Goal: Task Accomplishment & Management: Manage account settings

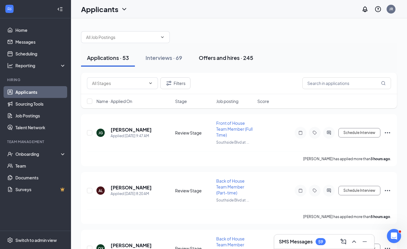
click at [230, 56] on div "Offers and hires · 245" at bounding box center [226, 57] width 54 height 7
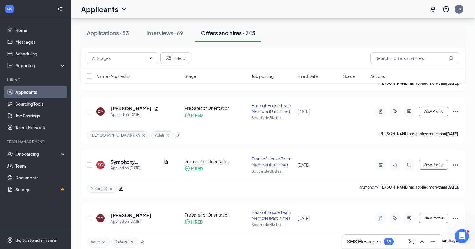
scroll to position [66, 0]
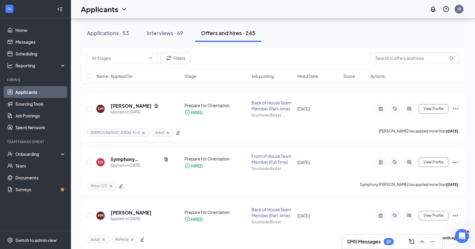
click at [129, 76] on span "Name · Applied On" at bounding box center [114, 76] width 36 height 6
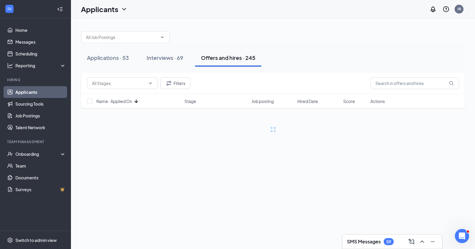
scroll to position [0, 0]
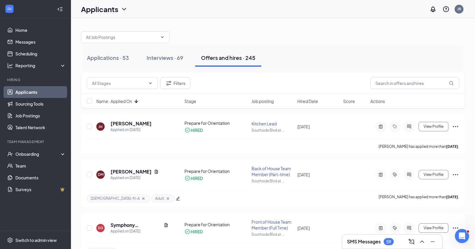
click at [137, 102] on icon "ArrowDown" at bounding box center [136, 102] width 4 height 4
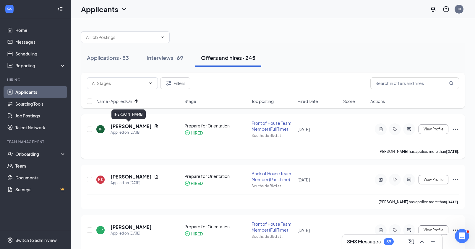
click at [128, 126] on h5 "[PERSON_NAME]" at bounding box center [131, 126] width 41 height 7
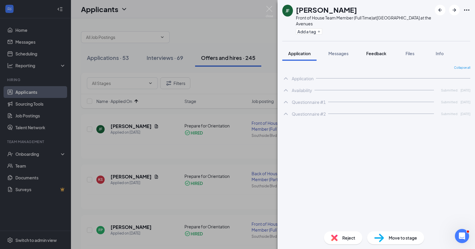
click at [377, 52] on span "Feedback" at bounding box center [376, 53] width 20 height 5
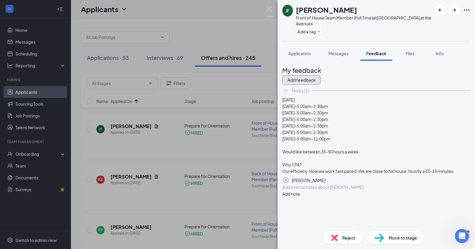
click at [321, 79] on button "Add feedback" at bounding box center [301, 79] width 38 height 9
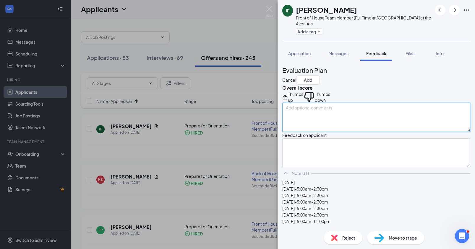
click at [344, 128] on textarea at bounding box center [376, 117] width 188 height 29
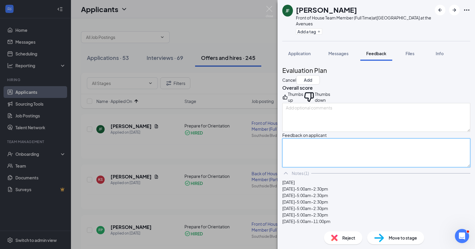
click at [327, 167] on textarea at bounding box center [376, 153] width 188 height 29
click at [351, 168] on textarea "No longer with us." at bounding box center [376, 153] width 188 height 29
click at [352, 168] on textarea "No longer with us." at bounding box center [376, 153] width 188 height 29
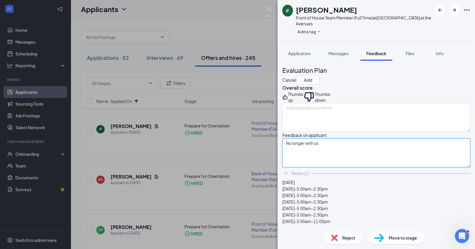
click at [352, 168] on textarea "No longer with us." at bounding box center [376, 153] width 188 height 29
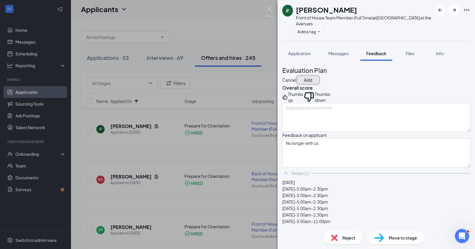
click at [320, 75] on button "Add" at bounding box center [308, 79] width 24 height 9
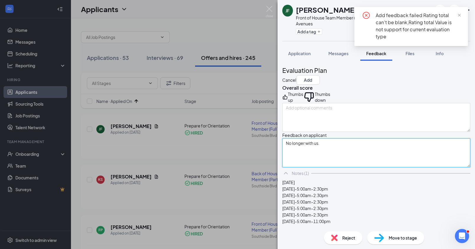
click at [373, 168] on textarea "No longer with us." at bounding box center [376, 153] width 188 height 29
click at [354, 168] on textarea "No longer with us." at bounding box center [376, 153] width 188 height 29
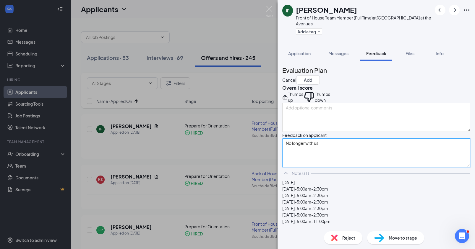
click at [340, 168] on textarea "No longer with us." at bounding box center [376, 153] width 188 height 29
type textarea "No longer with us."
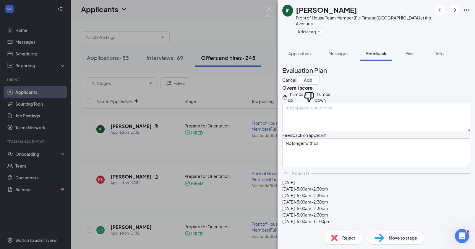
click at [342, 38] on div "[PERSON_NAME] [PERSON_NAME] Front of House Team Member (Full Time) at [GEOGRAPH…" at bounding box center [375, 20] width 197 height 41
click at [406, 51] on span "Files" at bounding box center [409, 53] width 9 height 5
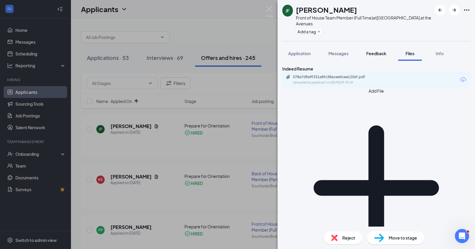
click at [373, 54] on span "Feedback" at bounding box center [376, 53] width 20 height 5
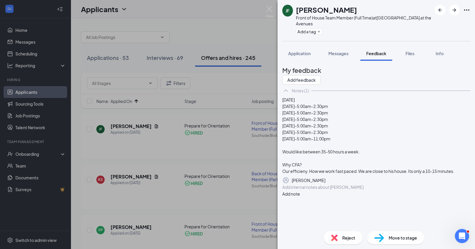
scroll to position [21, 0]
click at [340, 191] on div at bounding box center [376, 187] width 187 height 6
click at [300, 197] on button "Add note" at bounding box center [291, 194] width 18 height 7
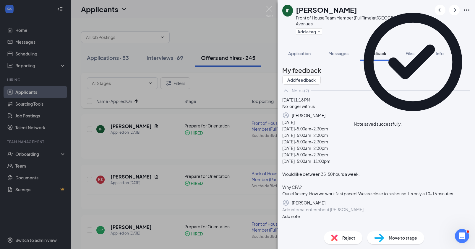
scroll to position [0, 0]
click at [352, 236] on span "Reject" at bounding box center [348, 238] width 13 height 7
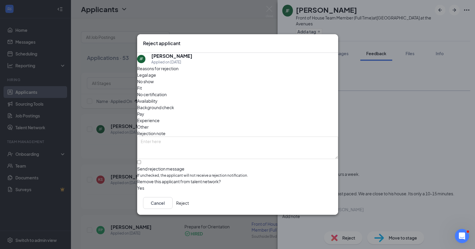
click at [189, 204] on button "Reject" at bounding box center [182, 203] width 13 height 12
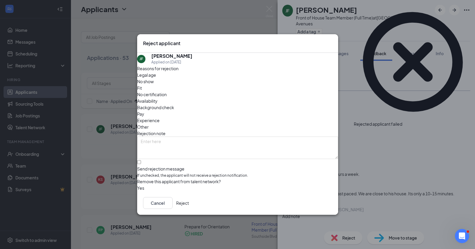
click at [384, 121] on div "Rejected applicant failed" at bounding box center [378, 124] width 48 height 6
click at [149, 124] on span "Other" at bounding box center [143, 127] width 12 height 7
click at [189, 208] on button "Reject" at bounding box center [182, 203] width 13 height 12
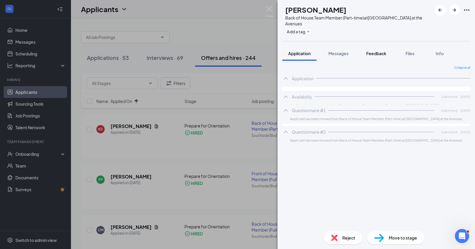
click at [369, 56] on span "Feedback" at bounding box center [376, 53] width 20 height 5
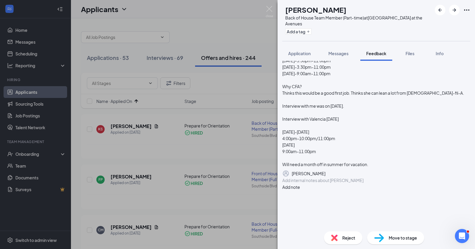
scroll to position [73, 0]
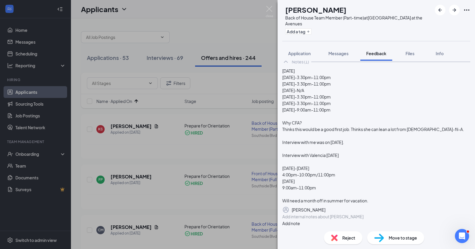
click at [326, 215] on div at bounding box center [376, 217] width 187 height 6
click at [300, 220] on button "Add note" at bounding box center [291, 223] width 18 height 7
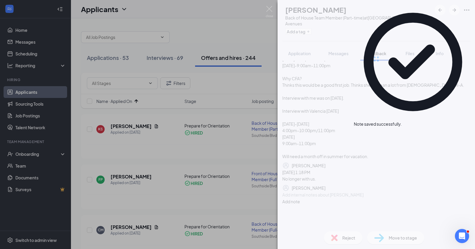
scroll to position [0, 0]
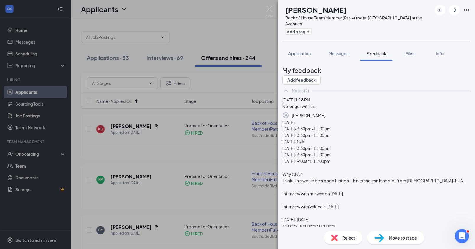
click at [349, 236] on span "Reject" at bounding box center [348, 238] width 13 height 7
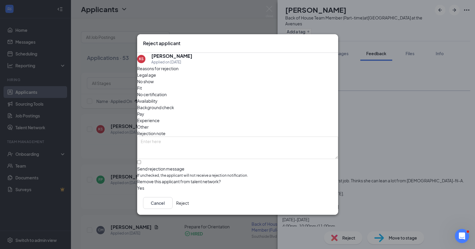
click at [332, 40] on icon "Cross" at bounding box center [332, 40] width 0 height 0
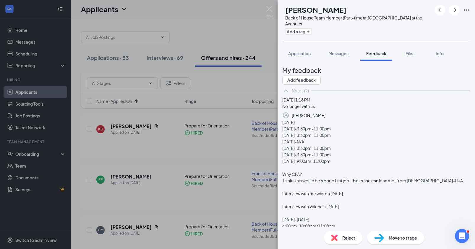
click at [325, 116] on icon "Pen" at bounding box center [325, 116] width 0 height 0
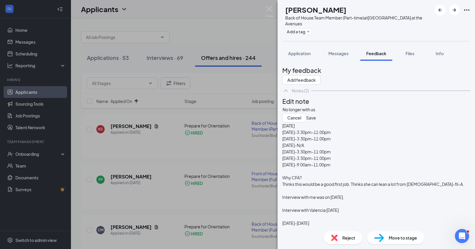
click at [380, 113] on div "No longer with us." at bounding box center [376, 110] width 187 height 6
click at [316, 123] on button "Save" at bounding box center [311, 117] width 10 height 9
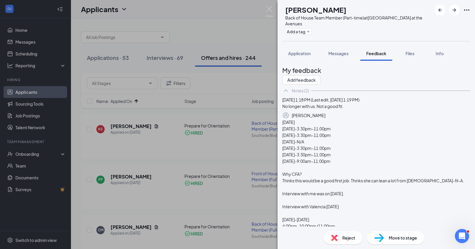
click at [352, 238] on span "Reject" at bounding box center [348, 238] width 13 height 7
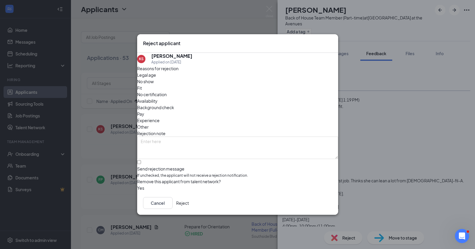
click at [149, 124] on span "Other" at bounding box center [143, 127] width 12 height 7
click at [210, 89] on div "Fit" at bounding box center [237, 88] width 201 height 7
click at [189, 206] on button "Reject" at bounding box center [182, 203] width 13 height 12
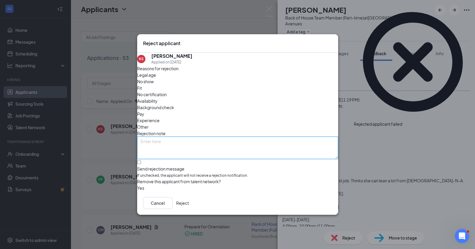
click at [228, 139] on textarea at bounding box center [237, 148] width 201 height 22
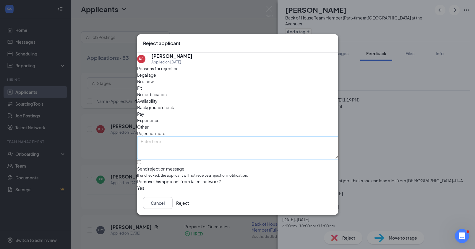
click at [307, 137] on textarea at bounding box center [237, 148] width 201 height 22
click at [321, 98] on div "Legal age No show Fit No certification Availability Background check Pay Experi…" at bounding box center [237, 101] width 201 height 59
click at [189, 205] on button "Reject" at bounding box center [182, 203] width 13 height 12
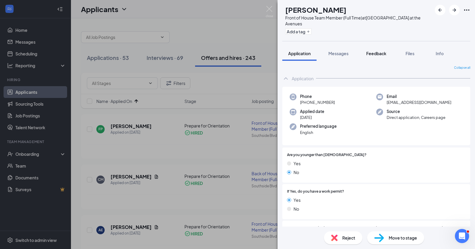
click at [372, 53] on span "Feedback" at bounding box center [376, 53] width 20 height 5
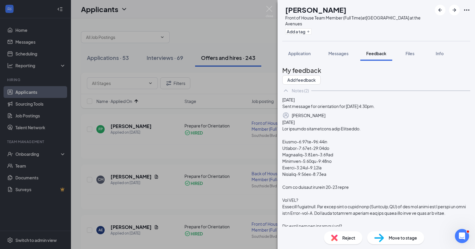
scroll to position [195, 0]
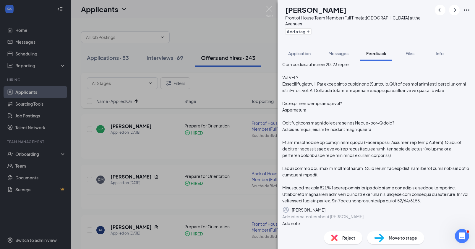
click at [356, 217] on div at bounding box center [376, 217] width 187 height 6
paste div
click at [300, 220] on button "Add note" at bounding box center [291, 223] width 18 height 7
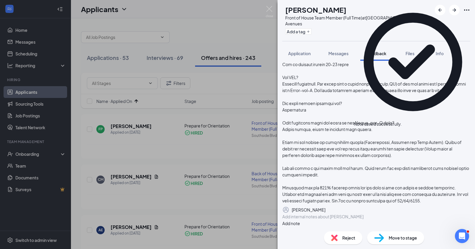
click at [343, 237] on span "Reject" at bounding box center [348, 238] width 13 height 7
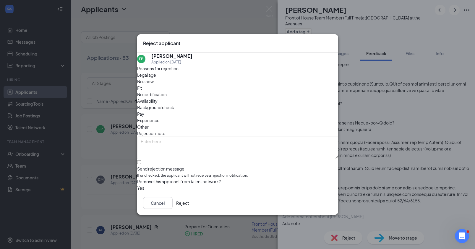
click at [142, 91] on span "Fit" at bounding box center [139, 88] width 5 height 7
click at [189, 204] on button "Reject" at bounding box center [182, 203] width 13 height 12
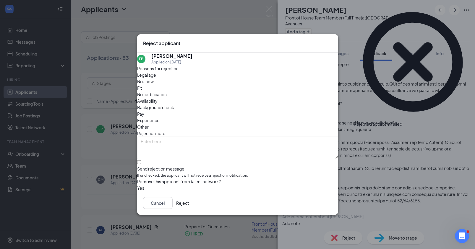
click at [189, 204] on button "Reject" at bounding box center [182, 203] width 13 height 12
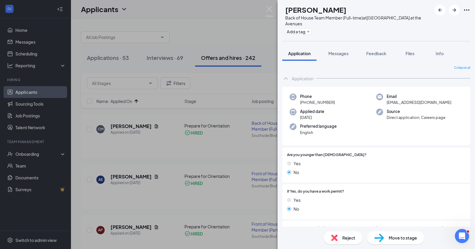
click at [127, 126] on div "CM [PERSON_NAME] Back of House Team Member (Full-time) at [GEOGRAPHIC_DATA] at …" at bounding box center [237, 124] width 475 height 249
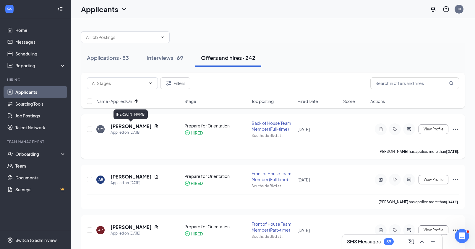
click at [133, 126] on h5 "[PERSON_NAME]" at bounding box center [131, 126] width 41 height 7
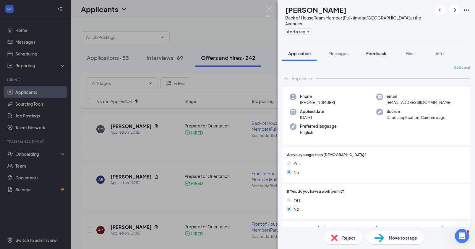
click at [373, 55] on span "Feedback" at bounding box center [376, 53] width 20 height 5
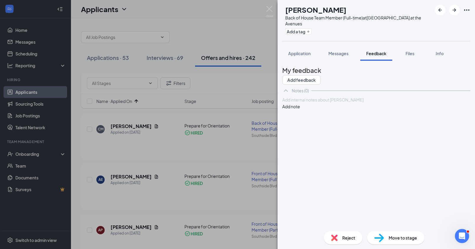
click at [385, 103] on div at bounding box center [376, 100] width 187 height 6
click at [300, 110] on button "Add note" at bounding box center [291, 106] width 18 height 7
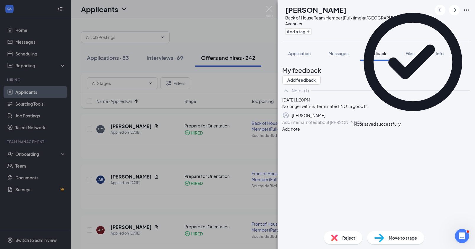
click at [345, 237] on span "Reject" at bounding box center [348, 238] width 13 height 7
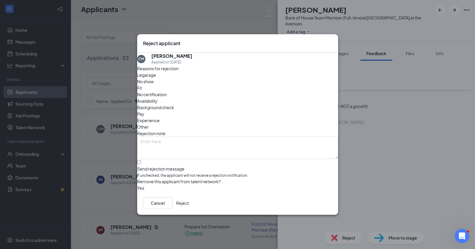
click at [142, 87] on span "Fit" at bounding box center [139, 88] width 5 height 7
click at [189, 205] on button "Reject" at bounding box center [182, 203] width 13 height 12
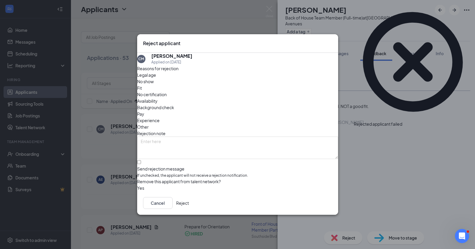
click at [189, 206] on button "Reject" at bounding box center [182, 203] width 13 height 12
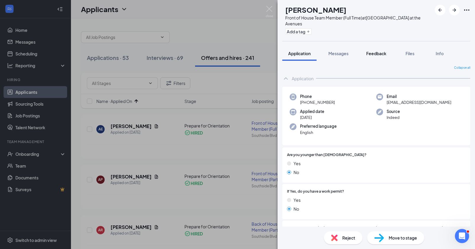
click at [379, 54] on span "Feedback" at bounding box center [376, 53] width 20 height 5
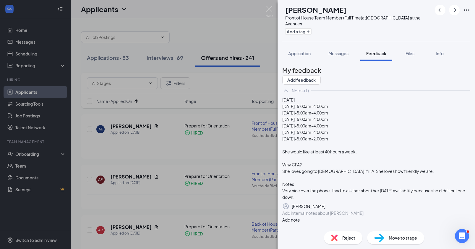
scroll to position [41, 0]
click at [334, 211] on div at bounding box center [376, 213] width 187 height 6
click at [300, 217] on button "Add note" at bounding box center [291, 220] width 18 height 7
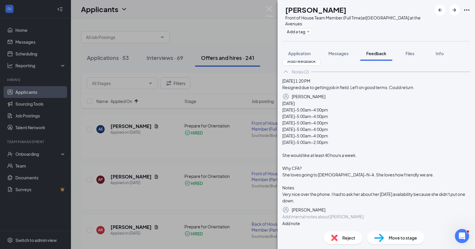
click at [325, 97] on icon "Pen" at bounding box center [325, 97] width 0 height 0
drag, startPoint x: 438, startPoint y: 92, endPoint x: 404, endPoint y: 92, distance: 33.4
click at [404, 90] on div "Resigned due to getting job in field. Left on good terms. Could return." at bounding box center [376, 87] width 187 height 6
click at [316, 100] on button "Save" at bounding box center [311, 95] width 10 height 9
click at [340, 236] on div "Reject" at bounding box center [343, 238] width 38 height 13
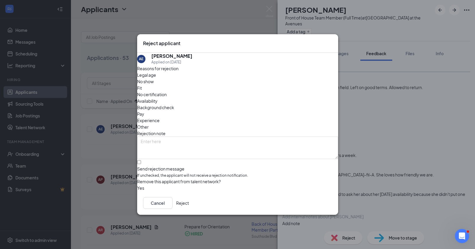
click at [149, 124] on span "Other" at bounding box center [143, 127] width 12 height 7
click at [189, 207] on button "Reject" at bounding box center [182, 203] width 13 height 12
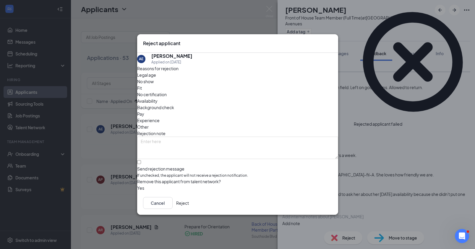
click at [189, 208] on button "Reject" at bounding box center [182, 203] width 13 height 12
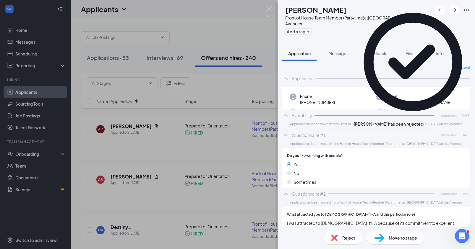
click at [134, 177] on div "AP [PERSON_NAME] Front of House Team Member (Part-time) at [GEOGRAPHIC_DATA] at…" at bounding box center [237, 124] width 475 height 249
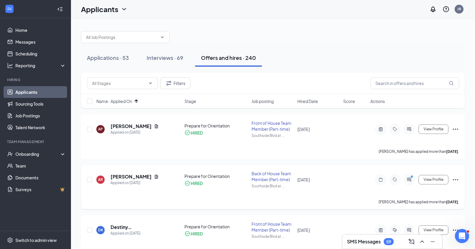
click at [132, 177] on h5 "[PERSON_NAME]" at bounding box center [131, 177] width 41 height 7
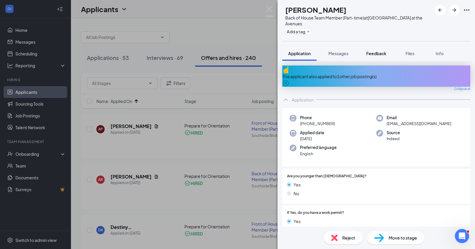
click at [383, 54] on span "Feedback" at bounding box center [376, 53] width 20 height 5
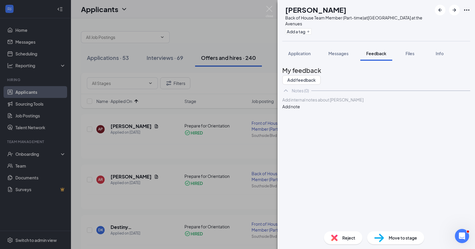
click at [392, 103] on div at bounding box center [376, 100] width 187 height 6
drag, startPoint x: 415, startPoint y: 116, endPoint x: 377, endPoint y: 116, distance: 38.4
click at [377, 103] on div "Resigned / termination. Left on bad terms. No longer with us." at bounding box center [376, 100] width 187 height 6
click at [294, 103] on span "Resigned / termination. Left on bad terms." at bounding box center [323, 99] width 81 height 5
click at [300, 110] on button "Add note" at bounding box center [291, 106] width 18 height 7
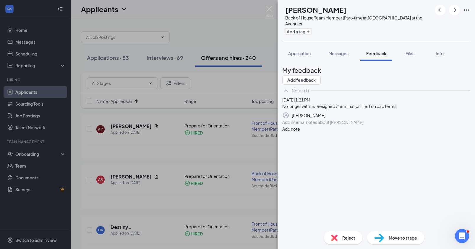
click at [344, 236] on span "Reject" at bounding box center [348, 238] width 13 height 7
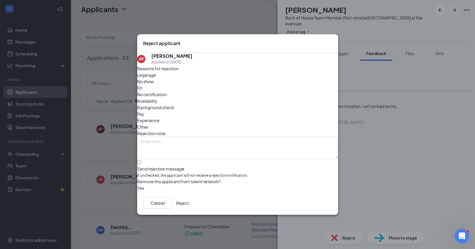
click at [149, 124] on span "Other" at bounding box center [143, 127] width 12 height 7
click at [189, 205] on button "Reject" at bounding box center [182, 203] width 13 height 12
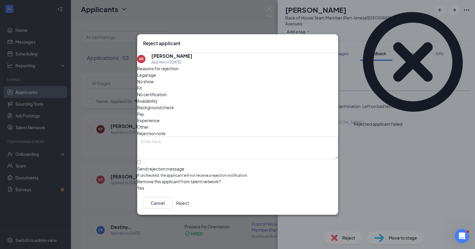
click at [189, 205] on button "Reject" at bounding box center [182, 203] width 13 height 12
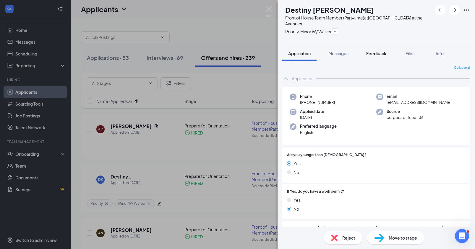
click at [382, 54] on span "Feedback" at bounding box center [376, 53] width 20 height 5
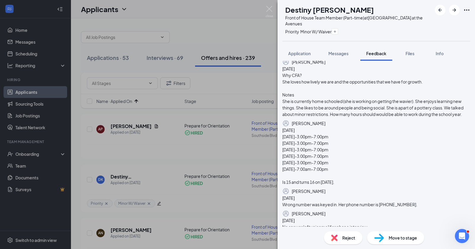
scroll to position [375, 0]
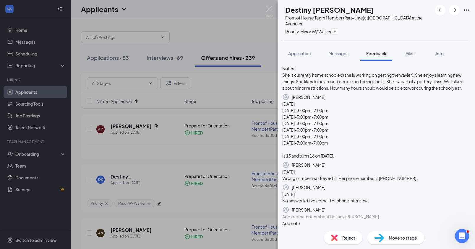
click at [349, 215] on div at bounding box center [376, 217] width 187 height 6
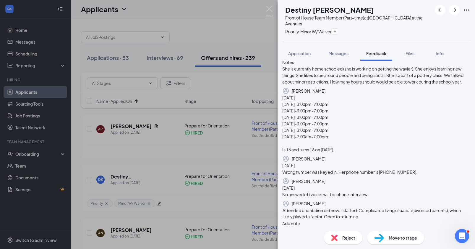
click at [300, 220] on button "Add note" at bounding box center [291, 223] width 18 height 7
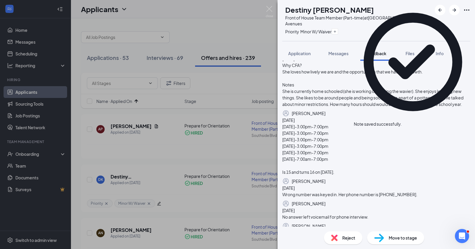
scroll to position [207, 0]
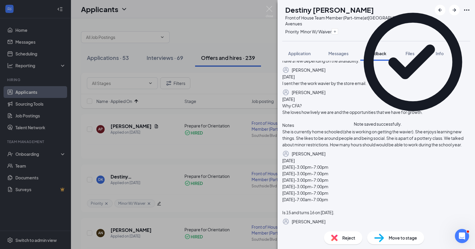
click at [346, 236] on span "Reject" at bounding box center [348, 238] width 13 height 7
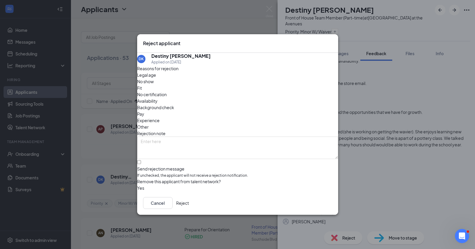
click at [149, 124] on span "Other" at bounding box center [143, 127] width 12 height 7
click at [189, 202] on button "Reject" at bounding box center [182, 203] width 13 height 12
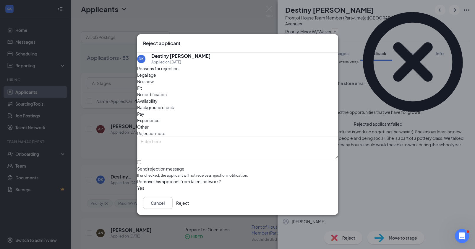
click at [189, 207] on button "Reject" at bounding box center [182, 203] width 13 height 12
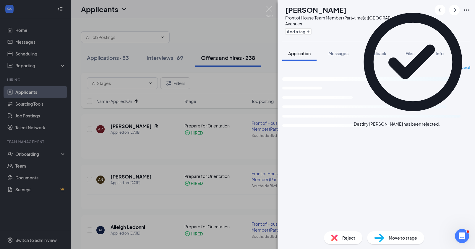
click at [158, 207] on div "AN [PERSON_NAME] Front of House Team Member (Part-time) at [GEOGRAPHIC_DATA] at…" at bounding box center [237, 124] width 475 height 249
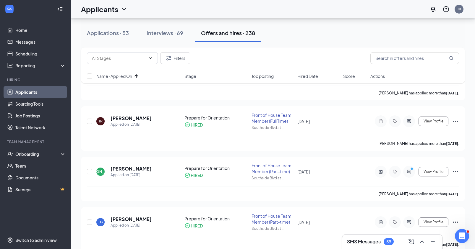
scroll to position [254, 0]
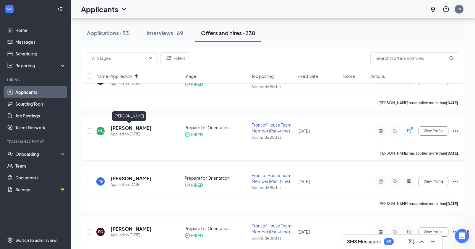
click at [132, 128] on h5 "[PERSON_NAME]" at bounding box center [131, 128] width 41 height 7
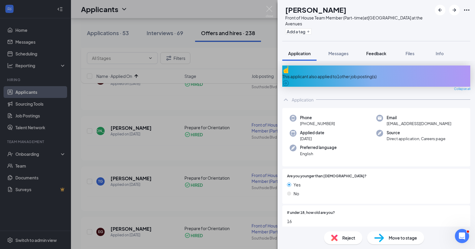
click at [377, 53] on span "Feedback" at bounding box center [376, 53] width 20 height 5
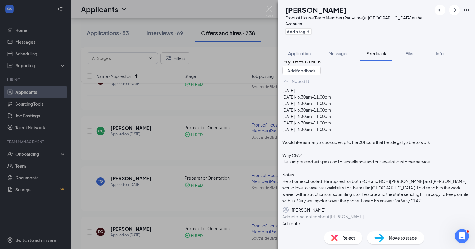
scroll to position [54, 0]
click at [345, 215] on div at bounding box center [376, 217] width 187 height 6
drag, startPoint x: 353, startPoint y: 215, endPoint x: 329, endPoint y: 212, distance: 23.2
click at [329, 214] on div "No longer with us. Terminated" at bounding box center [376, 217] width 187 height 6
click at [300, 220] on button "Add note" at bounding box center [291, 223] width 18 height 7
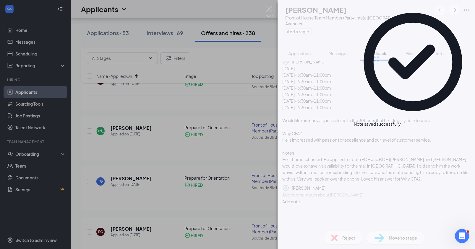
scroll to position [0, 0]
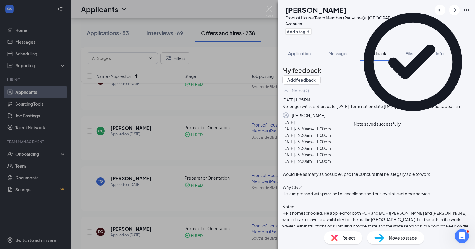
click at [349, 238] on span "Reject" at bounding box center [348, 238] width 13 height 7
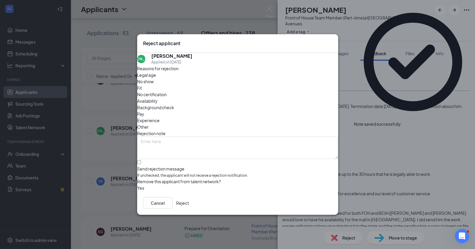
click at [149, 124] on span "Other" at bounding box center [143, 127] width 12 height 7
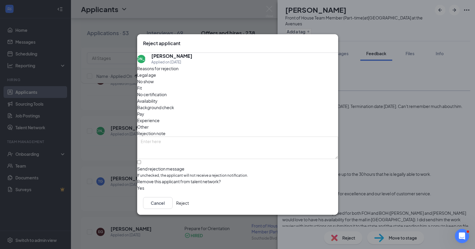
click at [189, 207] on button "Reject" at bounding box center [182, 203] width 13 height 12
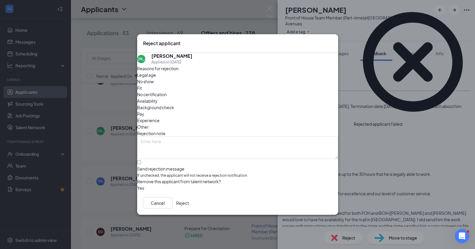
click at [189, 207] on button "Reject" at bounding box center [182, 203] width 13 height 12
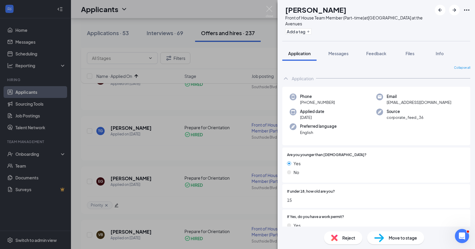
click at [126, 177] on div "TG [PERSON_NAME] Front of House Team Member (Part-time) at [GEOGRAPHIC_DATA] at…" at bounding box center [237, 124] width 475 height 249
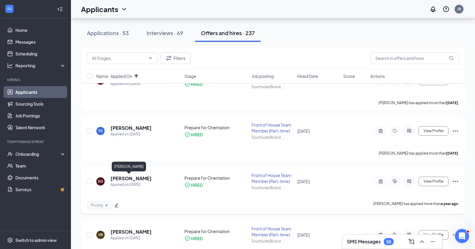
click at [130, 179] on h5 "[PERSON_NAME]" at bounding box center [131, 179] width 41 height 7
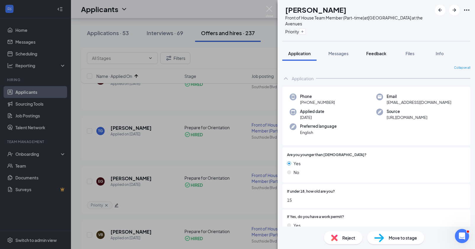
click at [374, 54] on span "Feedback" at bounding box center [376, 53] width 20 height 5
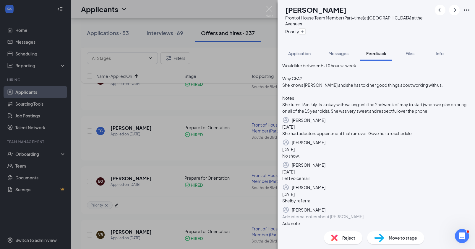
scroll to position [196, 0]
click at [337, 214] on div at bounding box center [376, 217] width 187 height 6
click at [300, 220] on button "Add note" at bounding box center [291, 223] width 18 height 7
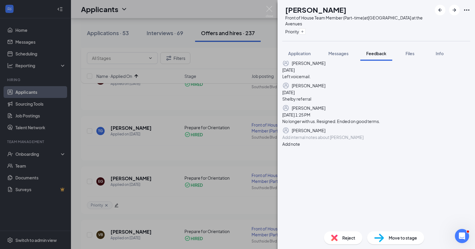
scroll to position [0, 0]
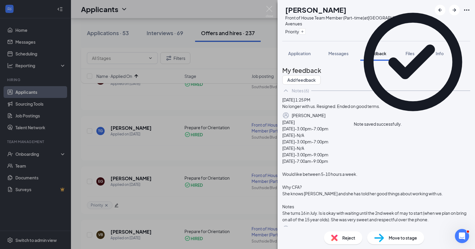
click at [345, 241] on span "Reject" at bounding box center [348, 238] width 13 height 7
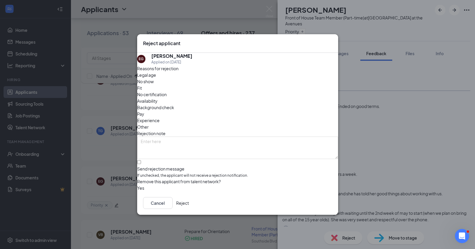
click at [253, 124] on div "Other" at bounding box center [237, 127] width 201 height 7
click at [189, 208] on button "Reject" at bounding box center [182, 203] width 13 height 12
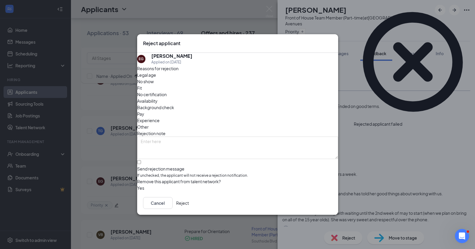
click at [189, 206] on button "Reject" at bounding box center [182, 203] width 13 height 12
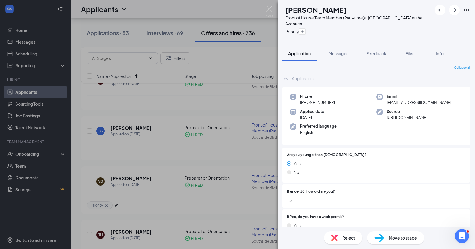
click at [176, 182] on div "VB [PERSON_NAME] Front of House Team Member (Part-time) at [GEOGRAPHIC_DATA] at…" at bounding box center [237, 124] width 475 height 249
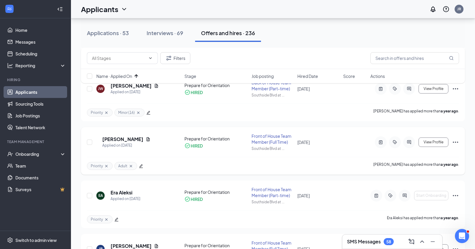
scroll to position [615, 0]
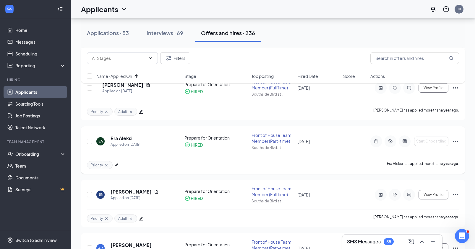
click at [406, 140] on icon "Ellipses" at bounding box center [455, 141] width 7 height 7
click at [124, 138] on h5 "Era Aleksi" at bounding box center [122, 138] width 22 height 7
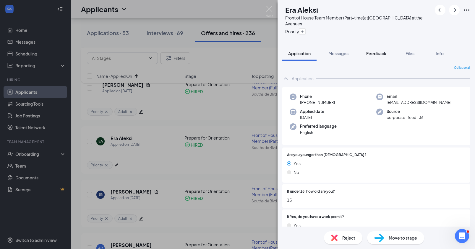
click at [383, 53] on span "Feedback" at bounding box center [376, 53] width 20 height 5
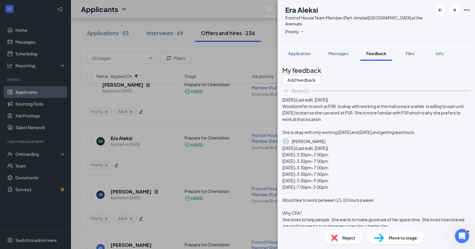
scroll to position [111, 0]
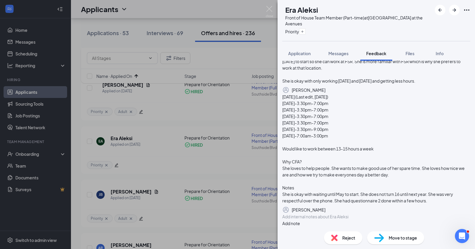
click at [341, 214] on div at bounding box center [376, 217] width 187 height 6
click at [300, 220] on button "Add note" at bounding box center [291, 223] width 18 height 7
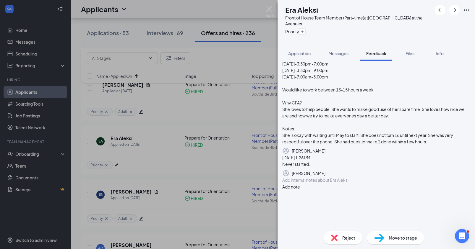
scroll to position [0, 0]
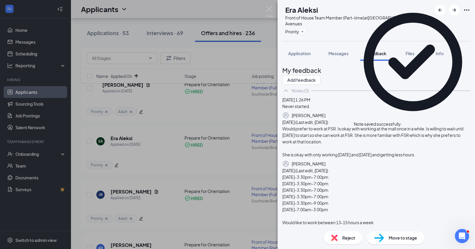
click at [345, 243] on div "Reject" at bounding box center [343, 238] width 38 height 13
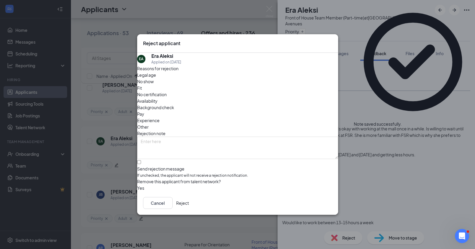
click at [149, 124] on span "Other" at bounding box center [143, 127] width 12 height 7
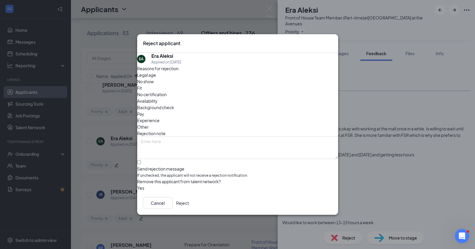
click at [189, 207] on button "Reject" at bounding box center [182, 203] width 13 height 12
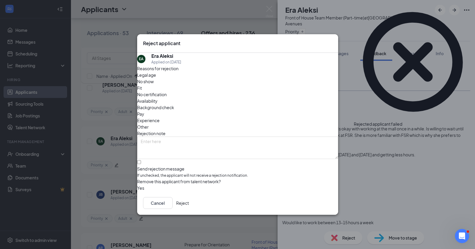
click at [189, 206] on button "Reject" at bounding box center [182, 203] width 13 height 12
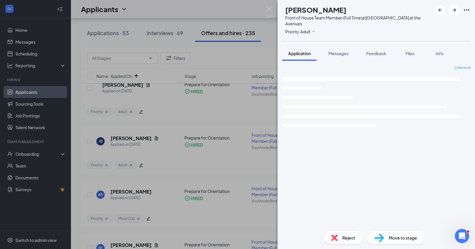
click at [167, 177] on div "[PERSON_NAME] Jahcelyn [PERSON_NAME] Front of House Team Member (Full Time) at …" at bounding box center [237, 124] width 475 height 249
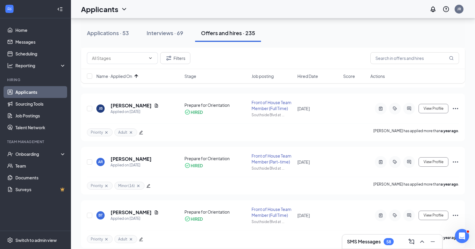
scroll to position [653, 0]
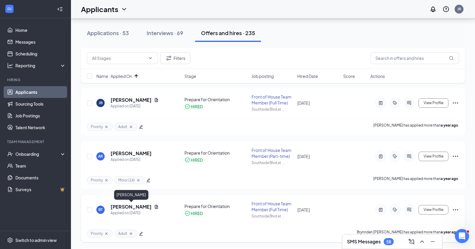
click at [141, 207] on h5 "[PERSON_NAME]" at bounding box center [131, 207] width 41 height 7
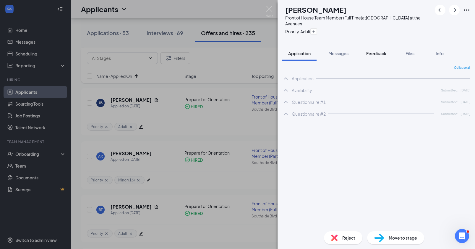
click at [380, 53] on span "Feedback" at bounding box center [376, 53] width 20 height 5
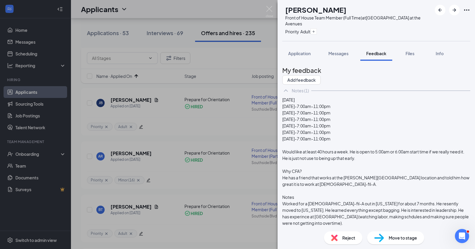
scroll to position [67, 0]
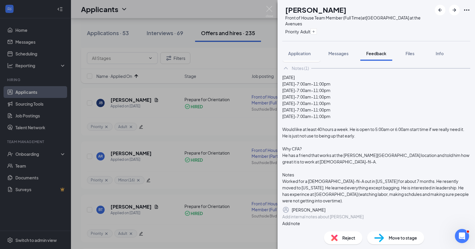
click at [322, 217] on div at bounding box center [376, 217] width 187 height 6
click at [300, 220] on button "Add note" at bounding box center [291, 223] width 18 height 7
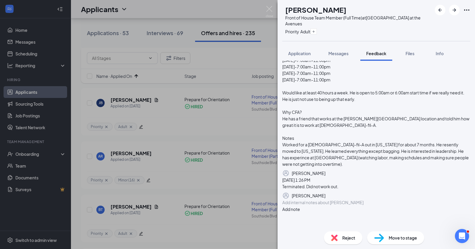
scroll to position [0, 0]
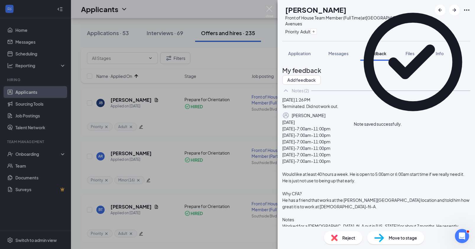
click at [345, 242] on div "Reject" at bounding box center [343, 238] width 38 height 13
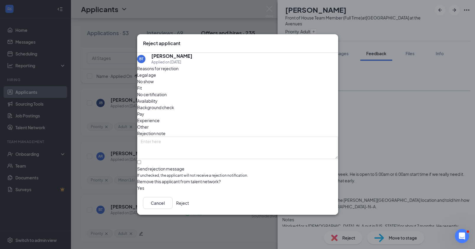
click at [257, 124] on div "Other" at bounding box center [237, 127] width 201 height 7
click at [189, 209] on button "Reject" at bounding box center [182, 203] width 13 height 12
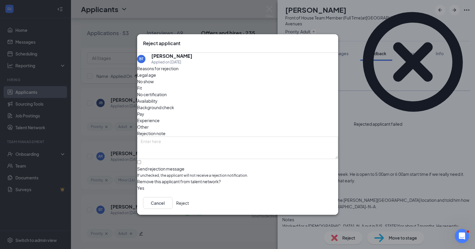
click at [189, 209] on button "Reject" at bounding box center [182, 203] width 13 height 12
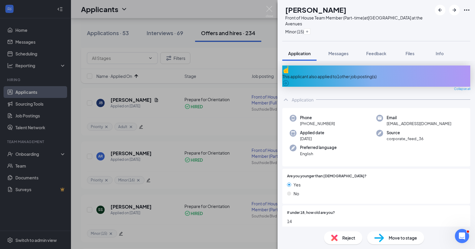
click at [175, 196] on div "SS [PERSON_NAME] Front of House Team Member (Part-time) at [GEOGRAPHIC_DATA] at…" at bounding box center [237, 124] width 475 height 249
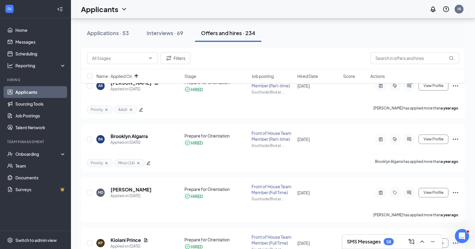
scroll to position [832, 0]
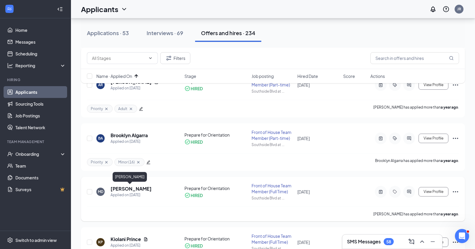
click at [133, 187] on h5 "[PERSON_NAME]" at bounding box center [131, 189] width 41 height 7
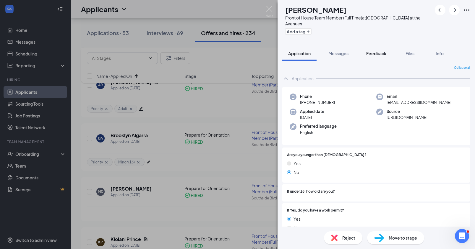
click at [381, 53] on span "Feedback" at bounding box center [376, 53] width 20 height 5
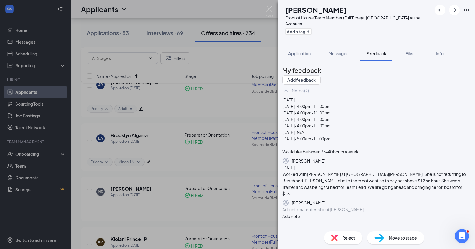
scroll to position [46, 0]
click at [338, 213] on div at bounding box center [376, 210] width 187 height 6
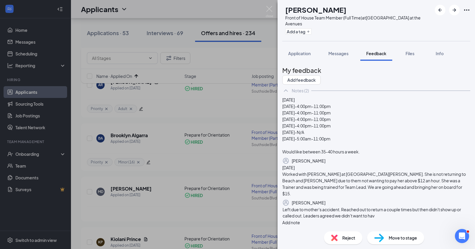
scroll to position [48, 0]
click at [300, 220] on button "Add note" at bounding box center [291, 223] width 18 height 7
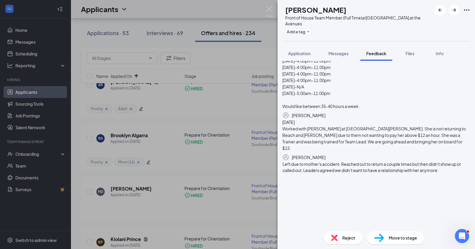
scroll to position [0, 0]
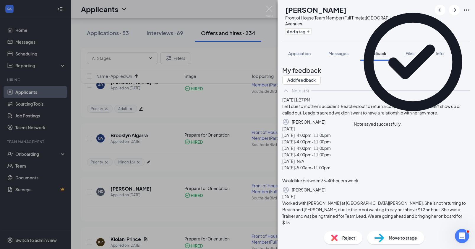
click at [355, 236] on div "Reject" at bounding box center [343, 238] width 38 height 13
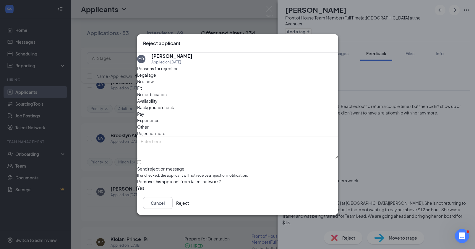
click at [149, 124] on span "Other" at bounding box center [143, 127] width 12 height 7
click at [189, 204] on button "Reject" at bounding box center [182, 203] width 13 height 12
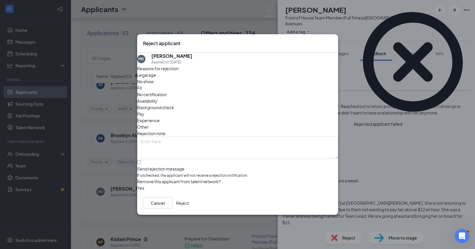
click at [189, 208] on button "Reject" at bounding box center [182, 203] width 13 height 12
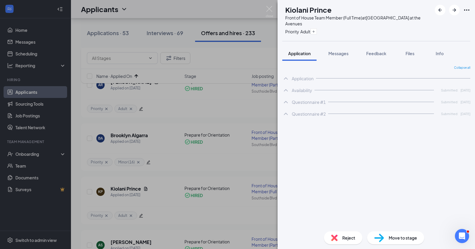
click at [163, 216] on div "KP Kiolani Prince Front of House Team Member (Full Time) at [GEOGRAPHIC_DATA] a…" at bounding box center [237, 124] width 475 height 249
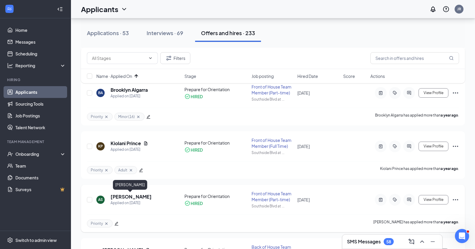
scroll to position [882, 0]
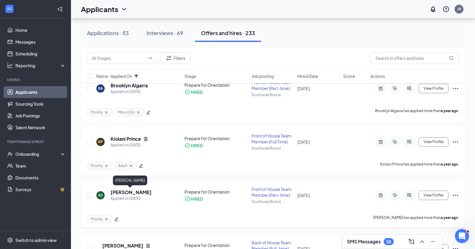
click at [129, 192] on h5 "[PERSON_NAME]" at bounding box center [131, 192] width 41 height 7
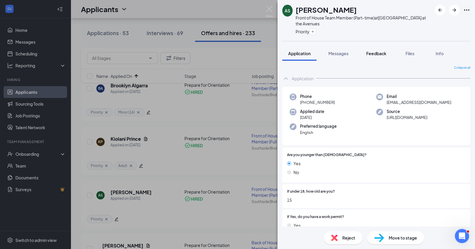
click at [379, 53] on span "Feedback" at bounding box center [376, 53] width 20 height 5
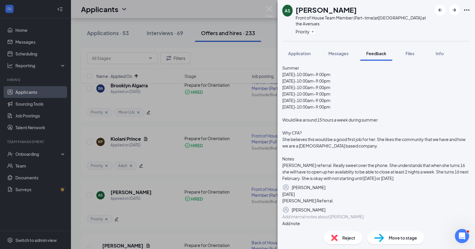
scroll to position [206, 0]
click at [334, 214] on div at bounding box center [376, 217] width 187 height 6
click at [340, 214] on div "Left on good terms." at bounding box center [376, 217] width 187 height 6
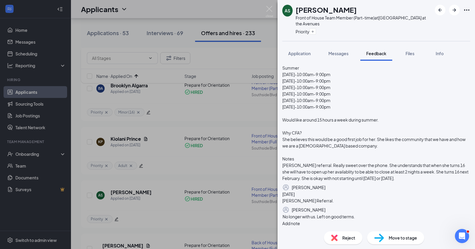
click at [344, 215] on span "No longer with us. Left on good terms." at bounding box center [319, 216] width 72 height 5
copy span "No longer with us. Left on good terms."
click at [300, 220] on button "Add note" at bounding box center [291, 223] width 18 height 7
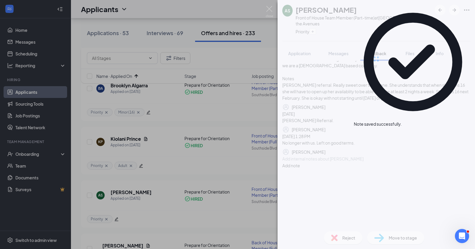
scroll to position [0, 0]
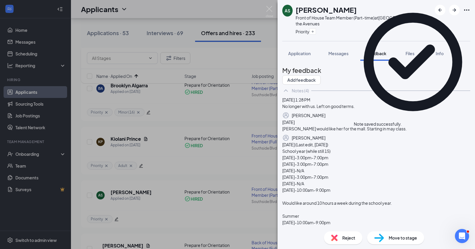
click at [338, 235] on div "Reject" at bounding box center [343, 238] width 38 height 13
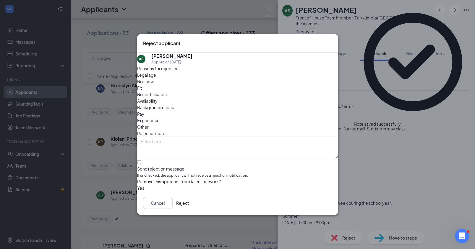
click at [189, 204] on button "Reject" at bounding box center [182, 203] width 13 height 12
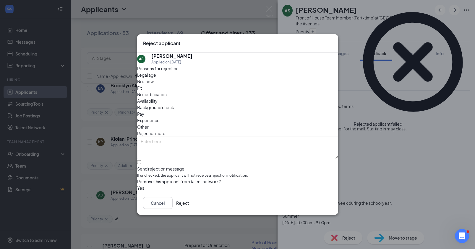
click at [189, 204] on button "Reject" at bounding box center [182, 203] width 13 height 12
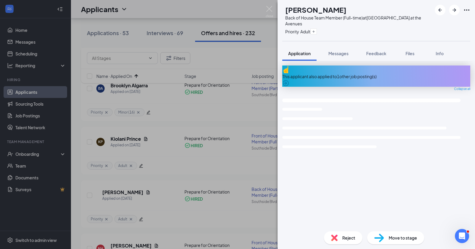
click at [165, 223] on div "PM [PERSON_NAME] Back of House Team Member (Full-time) at [GEOGRAPHIC_DATA] at …" at bounding box center [237, 124] width 475 height 249
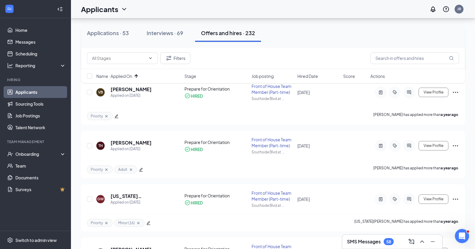
scroll to position [343, 0]
click at [138, 142] on h5 "[PERSON_NAME]" at bounding box center [131, 142] width 41 height 7
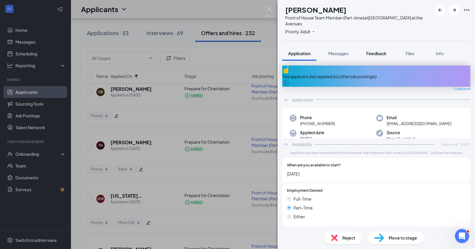
click at [373, 51] on span "Feedback" at bounding box center [376, 53] width 20 height 5
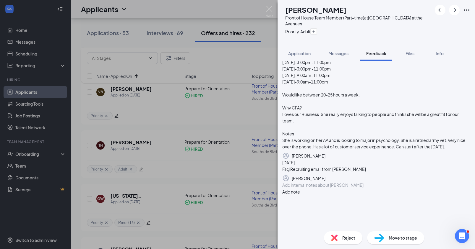
scroll to position [206, 0]
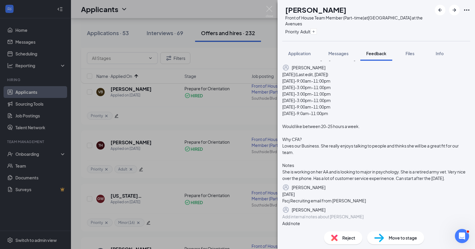
click at [348, 215] on div at bounding box center [376, 217] width 187 height 6
click at [300, 220] on button "Add note" at bounding box center [291, 223] width 18 height 7
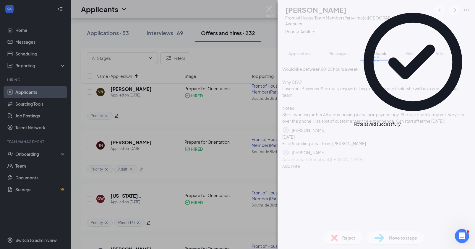
scroll to position [0, 0]
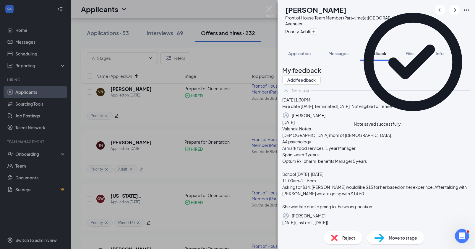
click at [335, 236] on img at bounding box center [334, 238] width 7 height 7
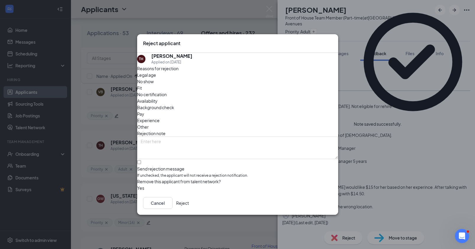
click at [142, 88] on span "Fit" at bounding box center [139, 88] width 5 height 7
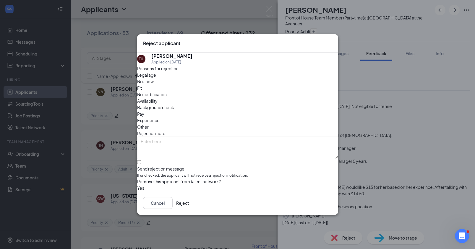
click at [189, 203] on button "Reject" at bounding box center [182, 203] width 13 height 12
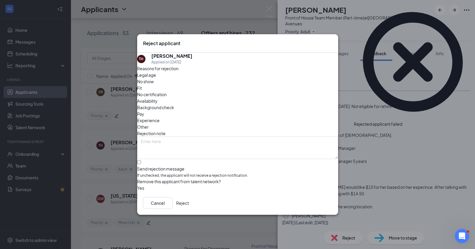
click at [189, 204] on button "Reject" at bounding box center [182, 203] width 13 height 12
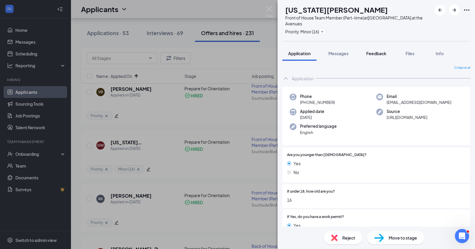
click at [382, 57] on button "Feedback" at bounding box center [376, 53] width 32 height 15
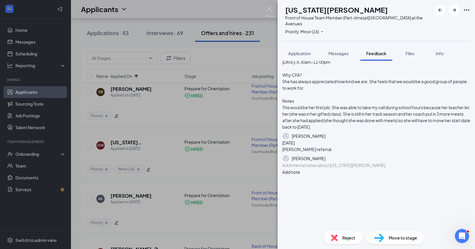
scroll to position [85, 0]
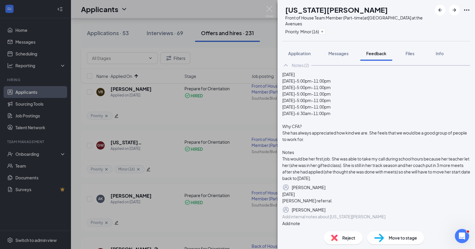
click at [339, 214] on div at bounding box center [376, 217] width 187 height 6
click at [300, 220] on button "Add note" at bounding box center [291, 223] width 18 height 7
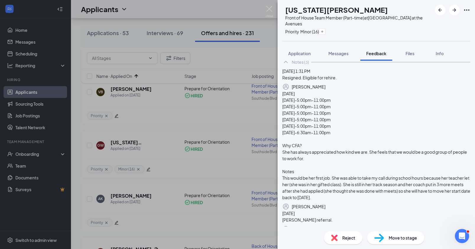
scroll to position [0, 0]
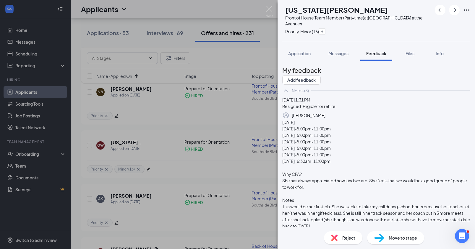
click at [348, 235] on span "Reject" at bounding box center [348, 238] width 13 height 7
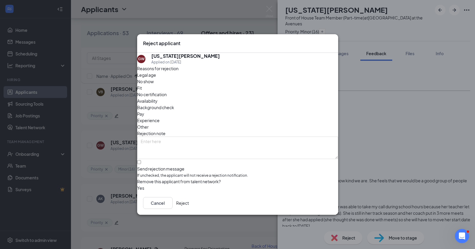
click at [189, 205] on button "Reject" at bounding box center [182, 203] width 13 height 12
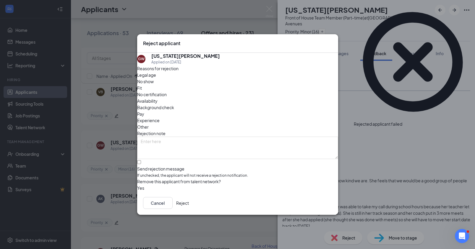
click at [189, 207] on button "Reject" at bounding box center [182, 203] width 13 height 12
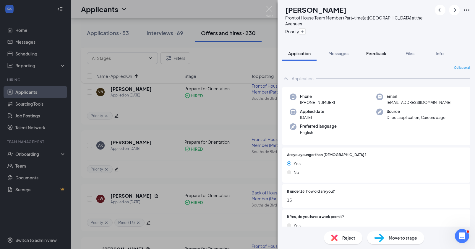
click at [371, 49] on button "Feedback" at bounding box center [376, 53] width 32 height 15
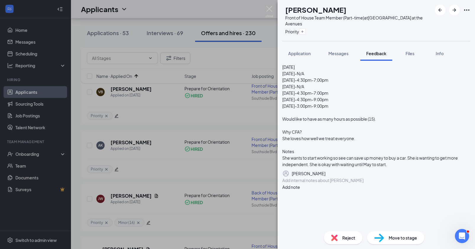
scroll to position [41, 0]
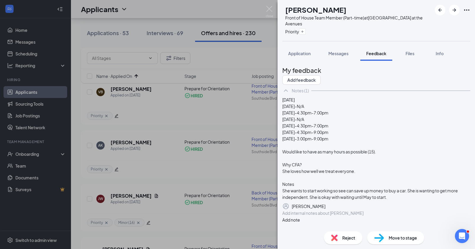
click at [332, 217] on div at bounding box center [376, 213] width 187 height 6
click at [335, 214] on span "I don't recall her ever starting with us." at bounding box center [318, 213] width 70 height 5
click at [392, 214] on div "I don't recall her ever actually starting with us." at bounding box center [376, 213] width 187 height 6
click at [300, 217] on button "Add note" at bounding box center [291, 220] width 18 height 7
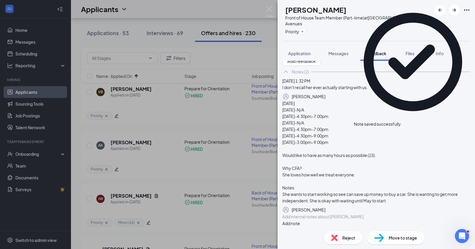
click at [344, 235] on span "Reject" at bounding box center [348, 238] width 13 height 7
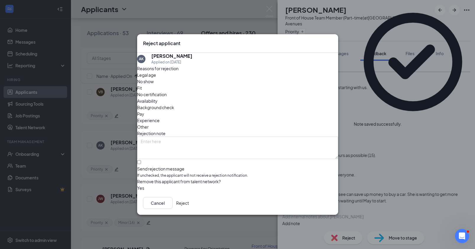
click at [189, 205] on button "Reject" at bounding box center [182, 203] width 13 height 12
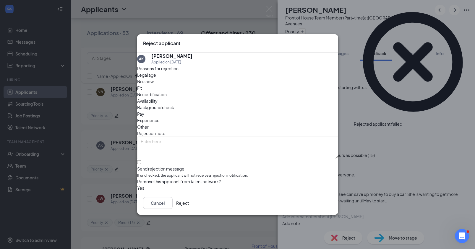
click at [189, 206] on button "Reject" at bounding box center [182, 203] width 13 height 12
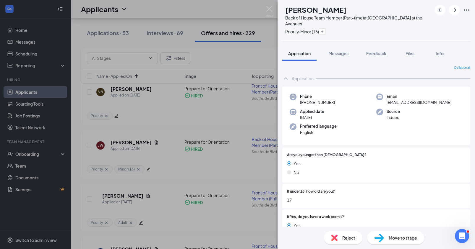
click at [145, 182] on div "[PERSON_NAME] Back of House Team Member (Part-time) at [GEOGRAPHIC_DATA] at the…" at bounding box center [237, 124] width 475 height 249
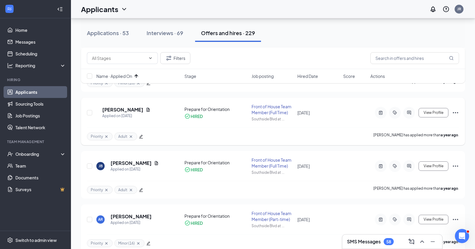
scroll to position [430, 0]
click at [133, 109] on h5 "[PERSON_NAME]" at bounding box center [122, 109] width 41 height 7
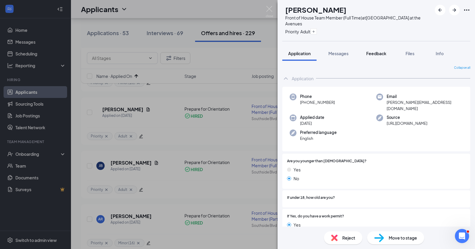
click at [377, 57] on button "Feedback" at bounding box center [376, 53] width 32 height 15
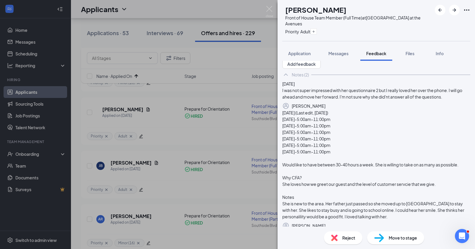
scroll to position [104, 0]
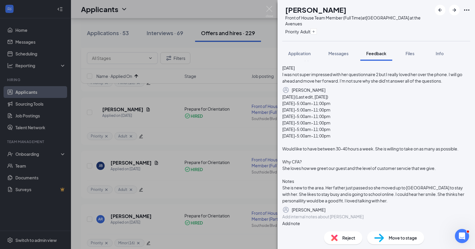
click at [338, 214] on div at bounding box center [376, 217] width 187 height 6
click at [300, 220] on button "Add note" at bounding box center [291, 223] width 18 height 7
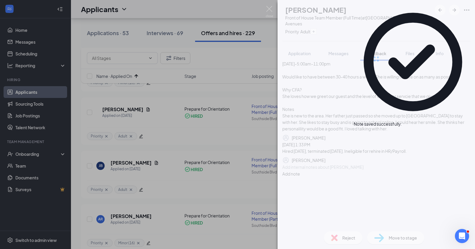
scroll to position [0, 0]
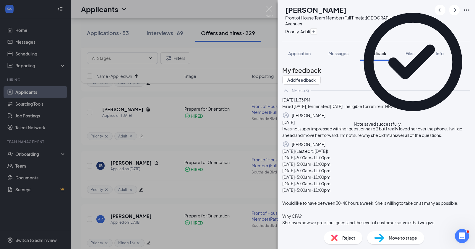
click at [346, 241] on span "Reject" at bounding box center [348, 238] width 13 height 7
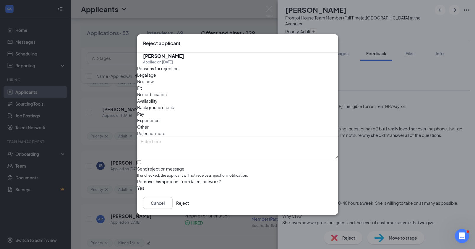
click at [189, 206] on button "Reject" at bounding box center [182, 203] width 13 height 12
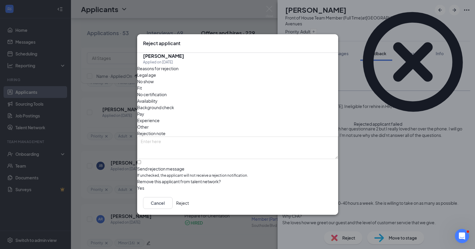
click at [189, 206] on button "Reject" at bounding box center [182, 203] width 13 height 12
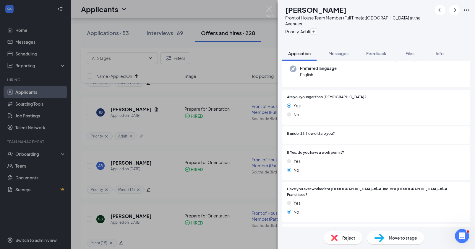
scroll to position [59, 0]
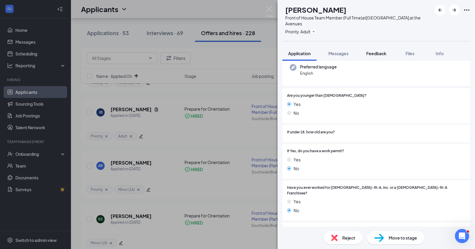
click at [384, 58] on button "Feedback" at bounding box center [376, 53] width 32 height 15
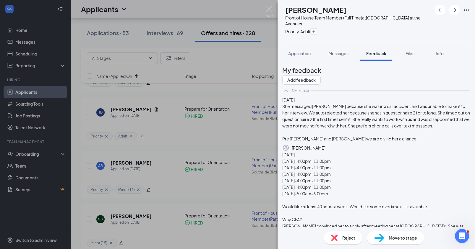
scroll to position [211, 0]
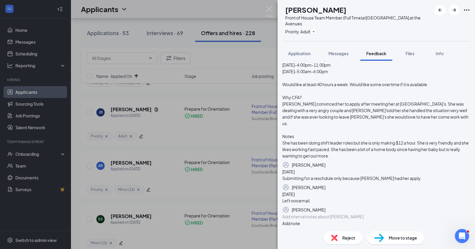
click at [349, 214] on div at bounding box center [376, 217] width 187 height 6
click at [300, 220] on button "Add note" at bounding box center [291, 223] width 18 height 7
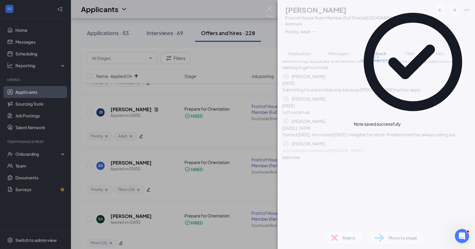
scroll to position [0, 0]
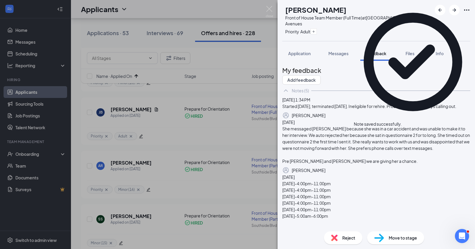
click at [348, 238] on span "Reject" at bounding box center [348, 238] width 13 height 7
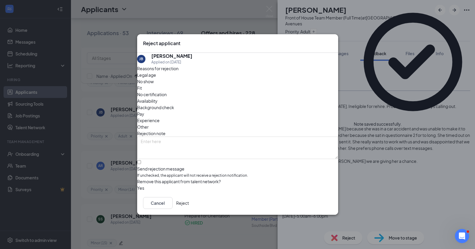
click at [189, 205] on button "Reject" at bounding box center [182, 203] width 13 height 12
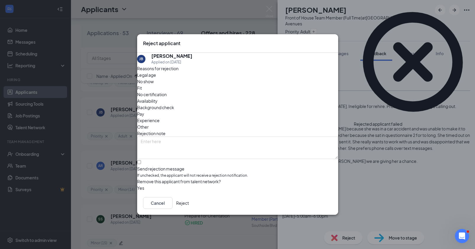
click at [189, 204] on button "Reject" at bounding box center [182, 203] width 13 height 12
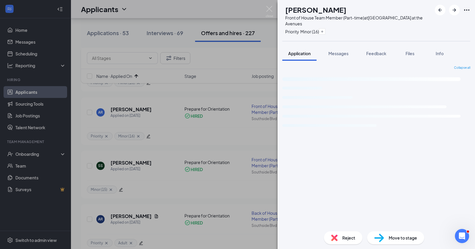
click at [191, 202] on div "AR [PERSON_NAME] Front of House Team Member (Part-time) at [GEOGRAPHIC_DATA] at…" at bounding box center [237, 124] width 475 height 249
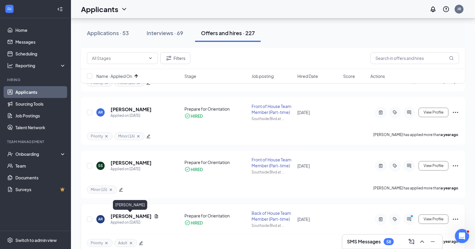
click at [123, 217] on h5 "[PERSON_NAME]" at bounding box center [131, 216] width 41 height 7
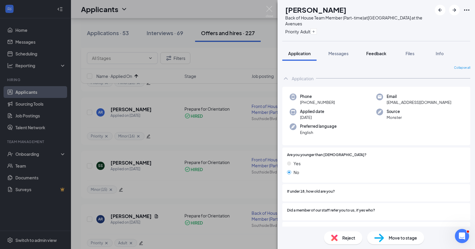
click at [372, 50] on button "Feedback" at bounding box center [376, 53] width 32 height 15
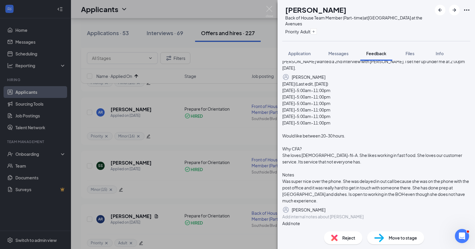
scroll to position [104, 0]
click at [340, 214] on div at bounding box center [376, 217] width 187 height 6
click at [300, 220] on button "Add note" at bounding box center [291, 223] width 18 height 7
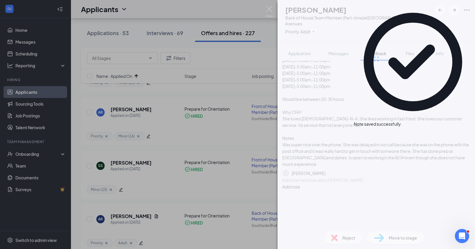
scroll to position [0, 0]
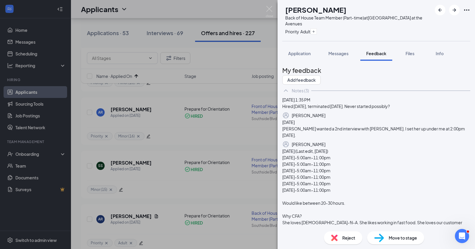
click at [325, 116] on icon "Pen" at bounding box center [325, 116] width 0 height 0
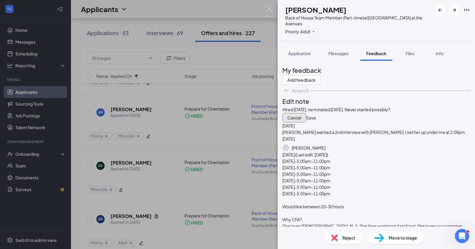
click at [304, 123] on button "Cancel" at bounding box center [294, 117] width 24 height 9
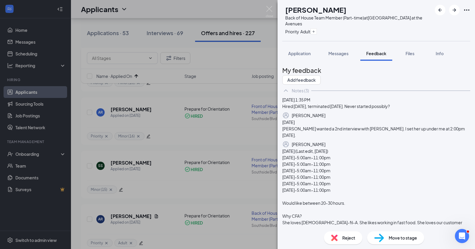
click at [350, 234] on div "Reject" at bounding box center [343, 238] width 38 height 13
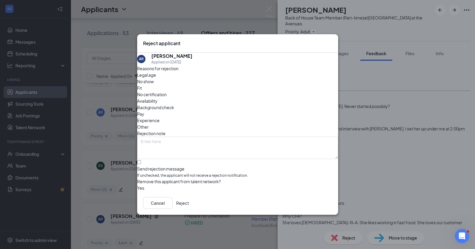
click at [189, 207] on button "Reject" at bounding box center [182, 203] width 13 height 12
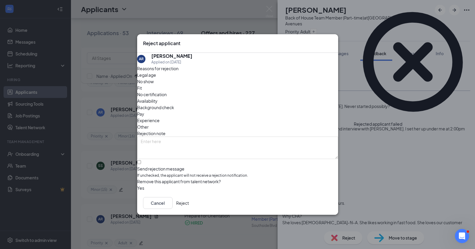
click at [189, 203] on button "Reject" at bounding box center [182, 203] width 13 height 12
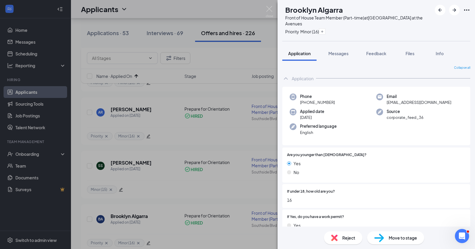
click at [136, 216] on div "BA Brooklyn Algarra Front of House Team Member (Part-time) at [GEOGRAPHIC_DATA]…" at bounding box center [237, 124] width 475 height 249
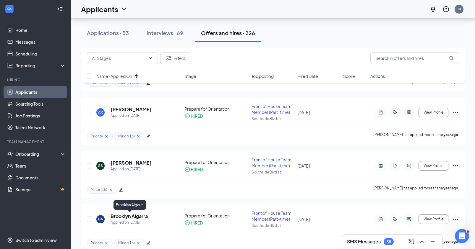
click at [139, 215] on h5 "Brooklyn Algarra" at bounding box center [129, 216] width 37 height 7
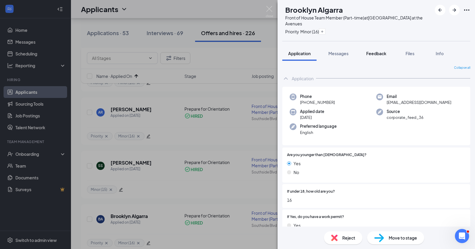
click at [370, 54] on span "Feedback" at bounding box center [376, 53] width 20 height 5
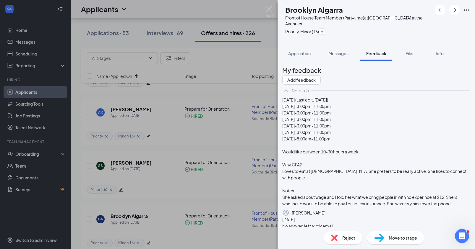
scroll to position [91, 0]
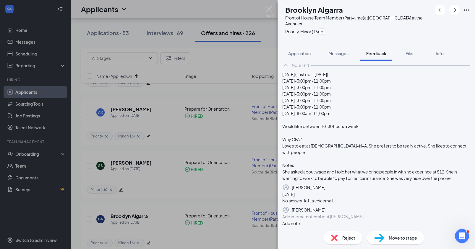
click at [353, 214] on div "Add internal notes about Brooklyn Algarra Add note" at bounding box center [376, 220] width 188 height 13
click at [347, 214] on div at bounding box center [376, 217] width 187 height 6
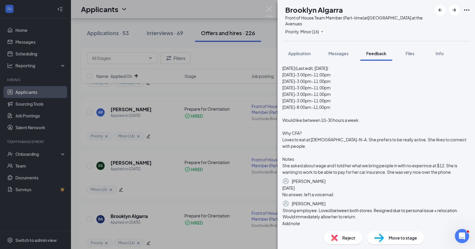
click at [300, 220] on button "Add note" at bounding box center [291, 223] width 18 height 7
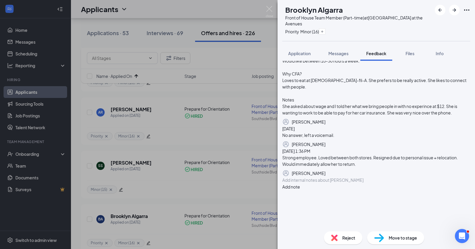
scroll to position [0, 0]
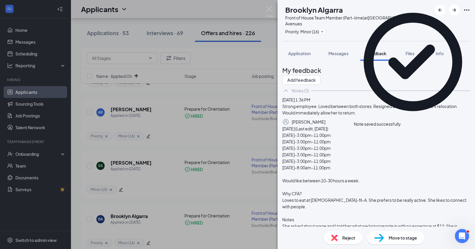
click at [345, 238] on span "Reject" at bounding box center [348, 238] width 13 height 7
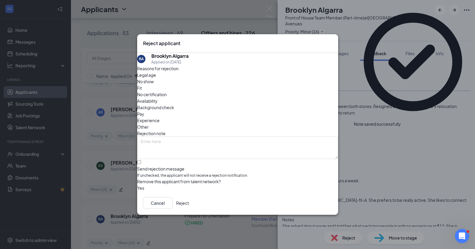
click at [189, 208] on button "Reject" at bounding box center [182, 203] width 13 height 12
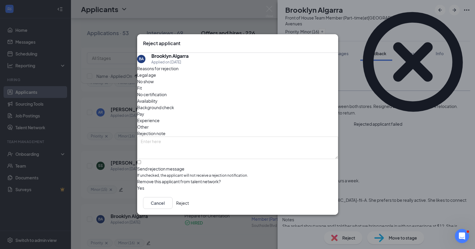
click at [189, 205] on button "Reject" at bounding box center [182, 203] width 13 height 12
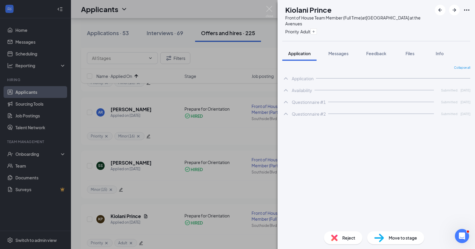
click at [226, 55] on div "KP Kiolani Prince Front of House Team Member (Full Time) at [GEOGRAPHIC_DATA] a…" at bounding box center [237, 124] width 475 height 249
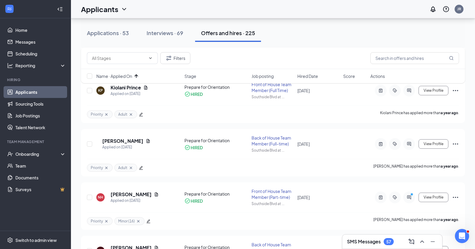
scroll to position [559, 0]
click at [119, 140] on h5 "[PERSON_NAME]" at bounding box center [122, 141] width 41 height 7
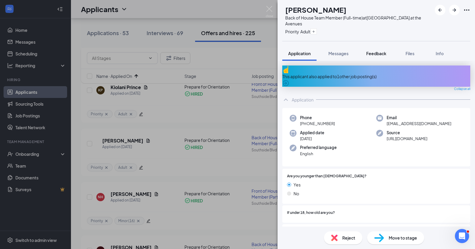
click at [373, 54] on span "Feedback" at bounding box center [376, 53] width 20 height 5
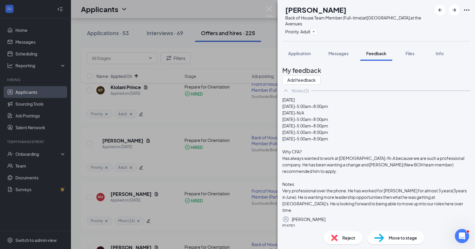
scroll to position [85, 0]
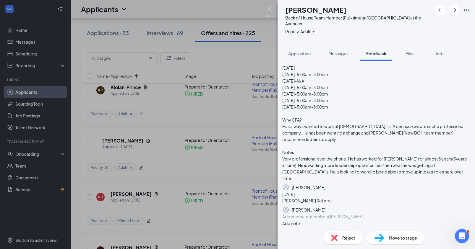
click at [335, 214] on div at bounding box center [376, 217] width 187 height 6
click at [300, 220] on button "Add note" at bounding box center [291, 223] width 18 height 7
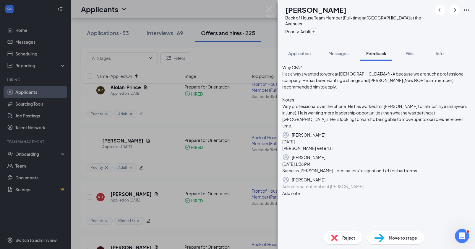
scroll to position [0, 0]
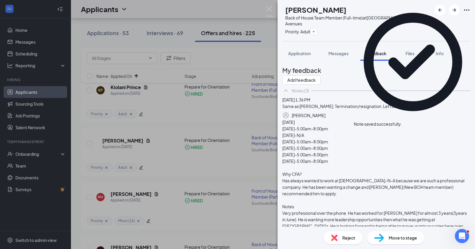
click at [348, 240] on span "Reject" at bounding box center [348, 238] width 13 height 7
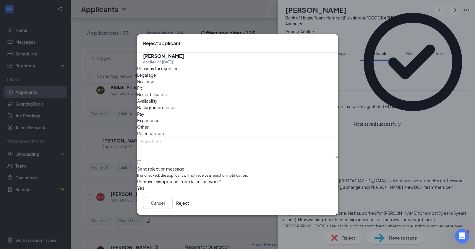
click at [189, 205] on button "Reject" at bounding box center [182, 203] width 13 height 12
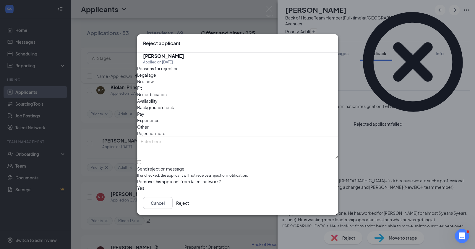
click at [189, 205] on button "Reject" at bounding box center [182, 203] width 13 height 12
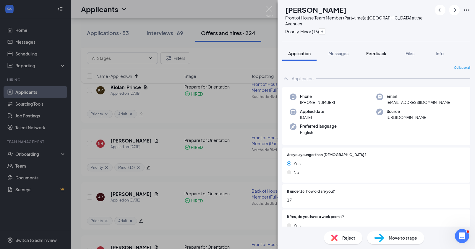
click at [377, 56] on button "Feedback" at bounding box center [376, 53] width 32 height 15
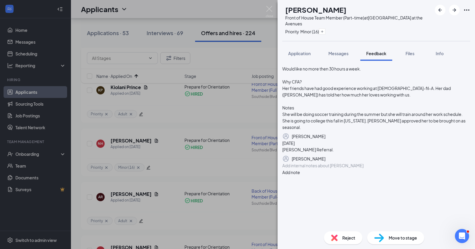
scroll to position [163, 0]
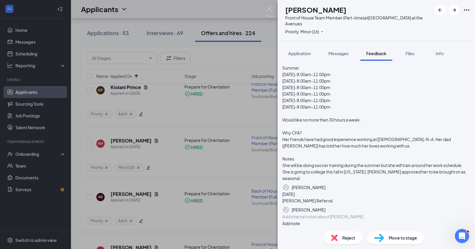
click at [324, 214] on div at bounding box center [376, 217] width 187 height 6
click at [300, 220] on button "Add note" at bounding box center [291, 223] width 18 height 7
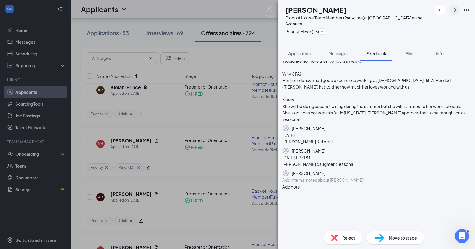
scroll to position [0, 0]
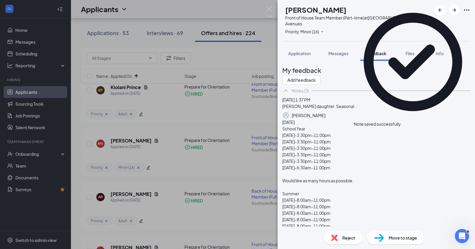
click at [402, 121] on icon "Cross" at bounding box center [402, 121] width 0 height 0
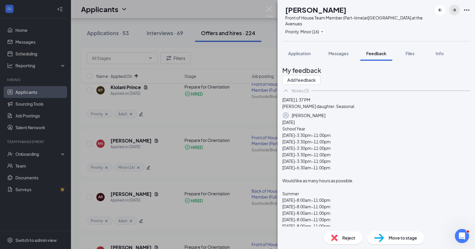
click at [406, 11] on button "button" at bounding box center [454, 10] width 11 height 11
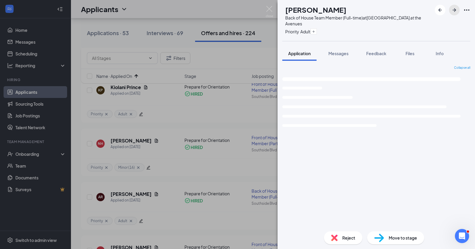
click at [381, 52] on span "Feedback" at bounding box center [376, 53] width 20 height 5
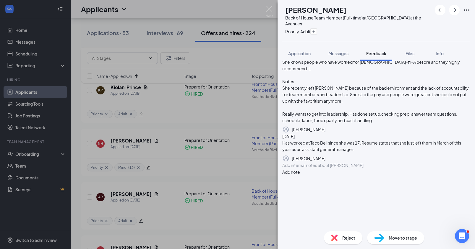
scroll to position [117, 0]
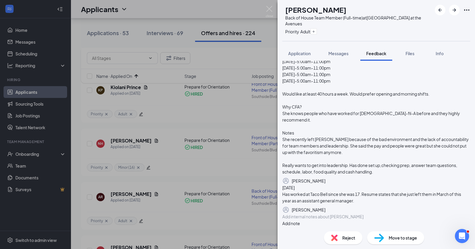
click at [317, 215] on div at bounding box center [376, 217] width 187 height 6
click at [300, 220] on button "Add note" at bounding box center [291, 223] width 18 height 7
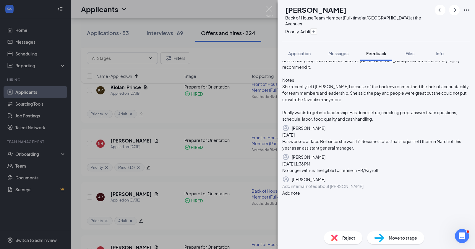
scroll to position [0, 0]
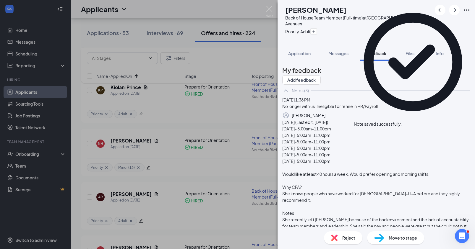
click at [345, 238] on span "Reject" at bounding box center [348, 238] width 13 height 7
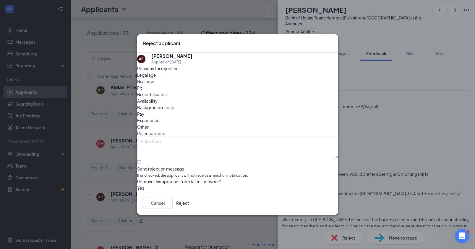
click at [189, 204] on button "Reject" at bounding box center [182, 203] width 13 height 12
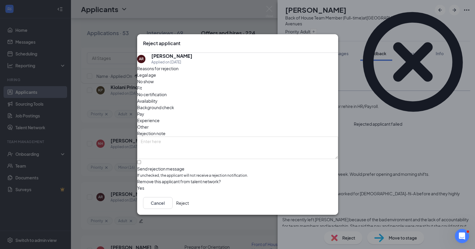
click at [189, 204] on button "Reject" at bounding box center [182, 203] width 13 height 12
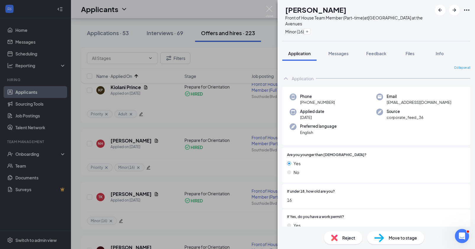
click at [171, 179] on div "TK [PERSON_NAME] Front of House Team Member (Part-time) at [GEOGRAPHIC_DATA] at…" at bounding box center [237, 124] width 475 height 249
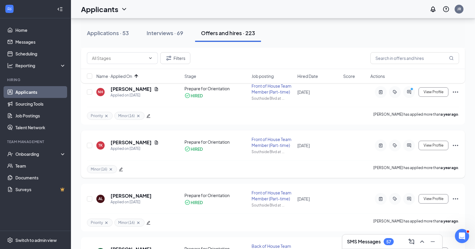
scroll to position [620, 0]
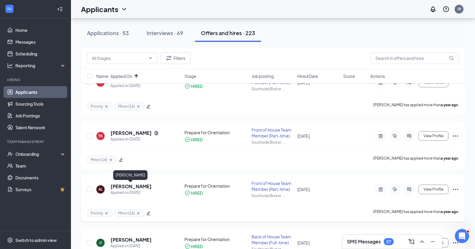
click at [122, 188] on h5 "[PERSON_NAME]" at bounding box center [131, 187] width 41 height 7
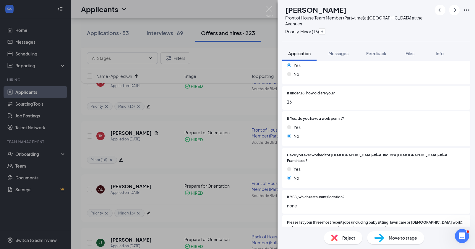
scroll to position [100, 0]
click at [383, 55] on span "Feedback" at bounding box center [376, 53] width 20 height 5
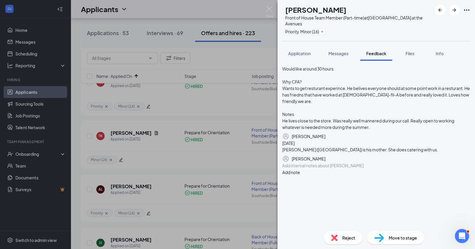
scroll to position [163, 0]
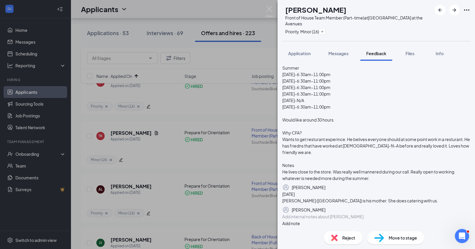
click at [324, 214] on div "Add internal notes about [PERSON_NAME] Add note" at bounding box center [376, 220] width 188 height 13
click at [322, 214] on div at bounding box center [376, 217] width 187 height 6
click at [300, 220] on button "Add note" at bounding box center [291, 223] width 18 height 7
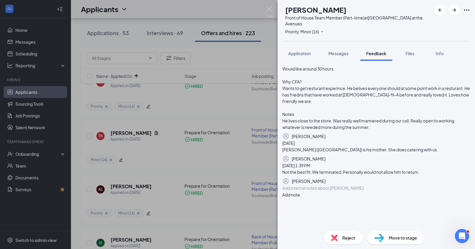
scroll to position [0, 0]
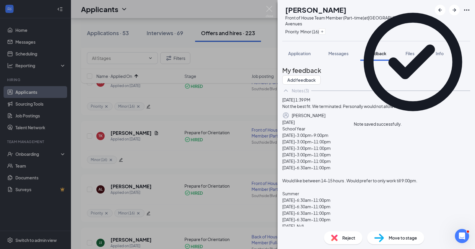
click at [354, 238] on span "Reject" at bounding box center [348, 238] width 13 height 7
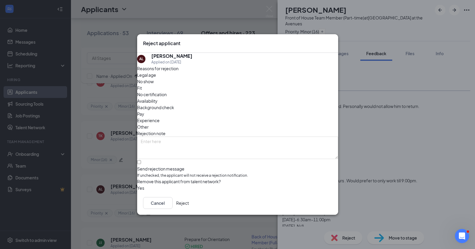
click at [189, 208] on button "Reject" at bounding box center [182, 203] width 13 height 12
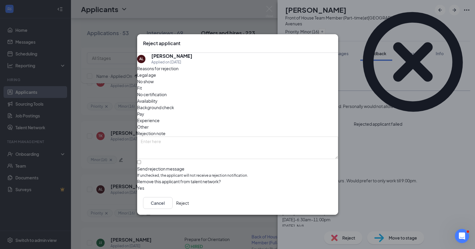
click at [189, 206] on button "Reject" at bounding box center [182, 203] width 13 height 12
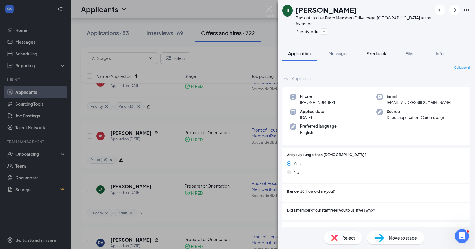
click at [380, 56] on div "Feedback" at bounding box center [376, 54] width 20 height 6
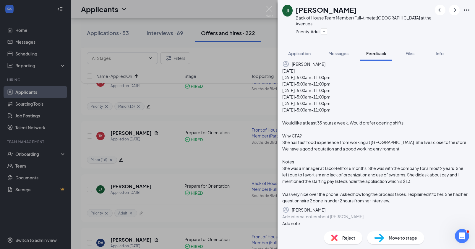
scroll to position [117, 0]
click at [343, 215] on div at bounding box center [376, 217] width 187 height 6
click at [300, 220] on button "Add note" at bounding box center [291, 223] width 18 height 7
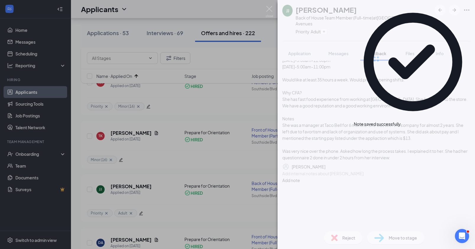
scroll to position [0, 0]
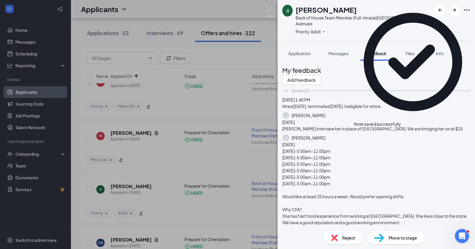
click at [355, 239] on div "Reject" at bounding box center [343, 238] width 38 height 13
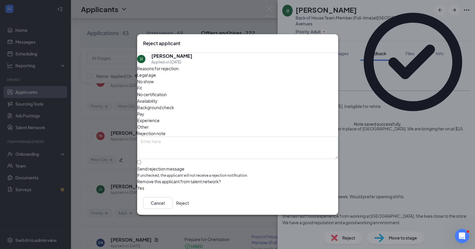
click at [189, 204] on button "Reject" at bounding box center [182, 203] width 13 height 12
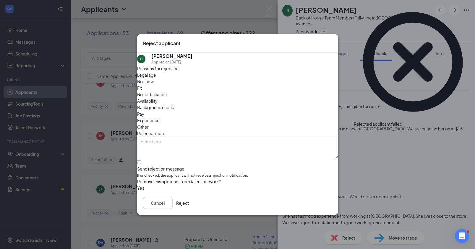
click at [189, 204] on button "Reject" at bounding box center [182, 203] width 13 height 12
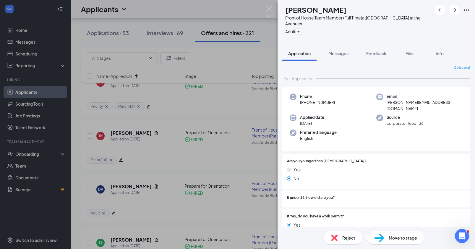
click at [147, 223] on div "DA [PERSON_NAME] Front of House Team Member (Full Time) at [GEOGRAPHIC_DATA] at…" at bounding box center [237, 124] width 475 height 249
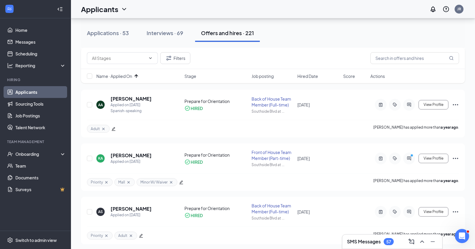
scroll to position [825, 0]
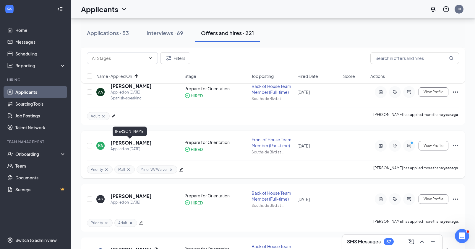
click at [130, 142] on h5 "[PERSON_NAME]" at bounding box center [131, 143] width 41 height 7
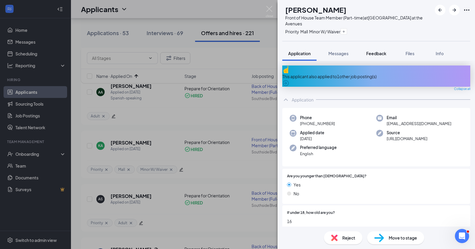
click at [373, 57] on button "Feedback" at bounding box center [376, 53] width 32 height 15
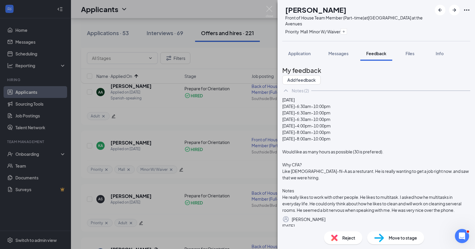
scroll to position [98, 0]
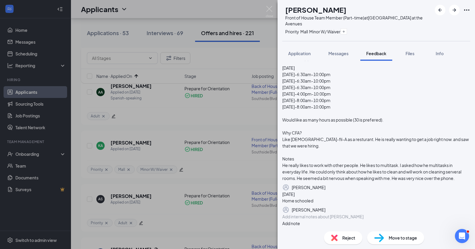
click at [329, 217] on div at bounding box center [376, 217] width 187 height 6
click at [300, 220] on button "Add note" at bounding box center [291, 223] width 18 height 7
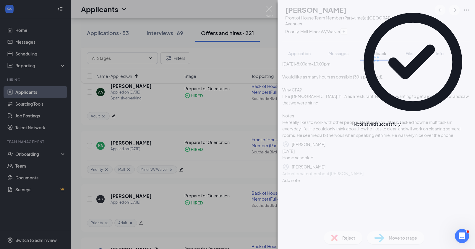
scroll to position [0, 0]
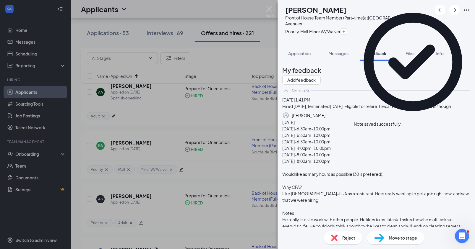
click at [350, 238] on span "Reject" at bounding box center [348, 238] width 13 height 7
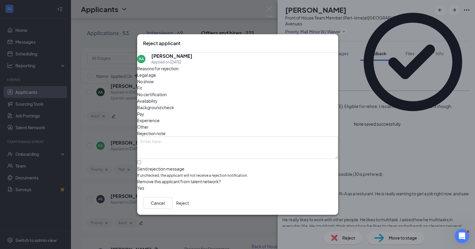
click at [189, 205] on button "Reject" at bounding box center [182, 203] width 13 height 12
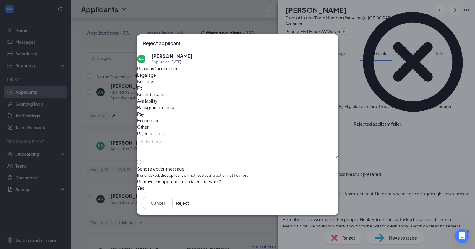
click at [189, 208] on button "Reject" at bounding box center [182, 203] width 13 height 12
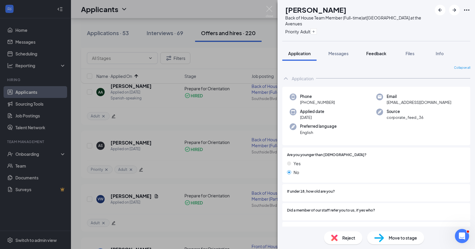
click at [371, 49] on button "Feedback" at bounding box center [376, 53] width 32 height 15
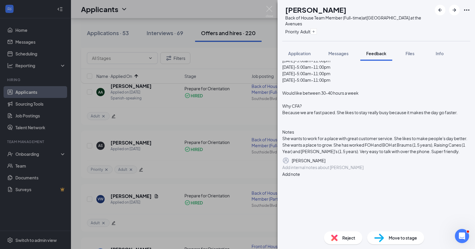
scroll to position [67, 0]
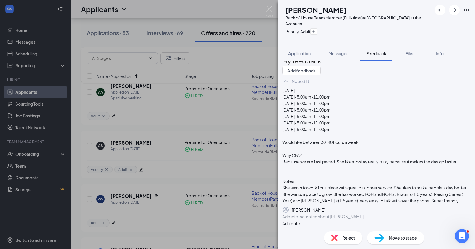
click at [330, 215] on div at bounding box center [376, 217] width 187 height 6
click at [300, 220] on button "Add note" at bounding box center [291, 223] width 18 height 7
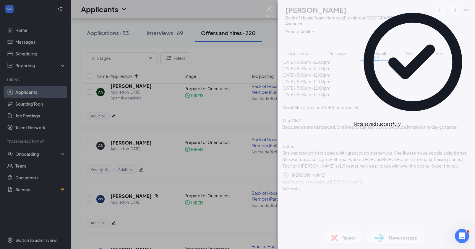
scroll to position [0, 0]
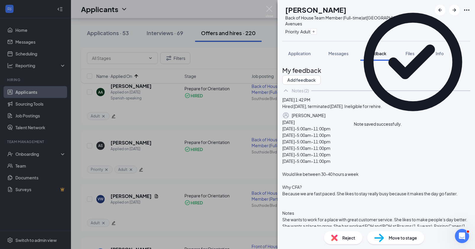
click at [354, 240] on span "Reject" at bounding box center [348, 238] width 13 height 7
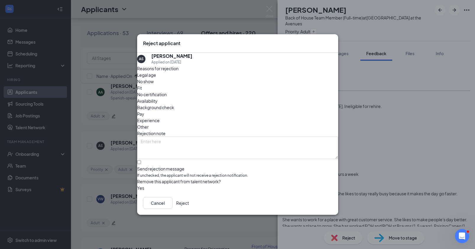
click at [189, 203] on button "Reject" at bounding box center [182, 203] width 13 height 12
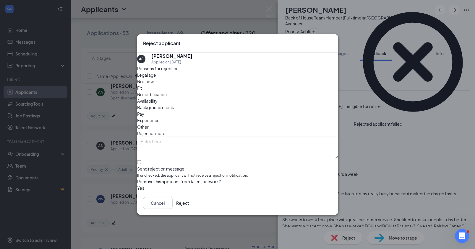
click at [189, 203] on button "Reject" at bounding box center [182, 203] width 13 height 12
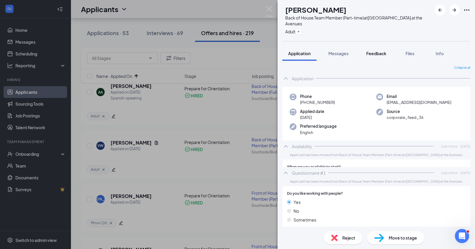
click at [386, 54] on span "Feedback" at bounding box center [376, 53] width 20 height 5
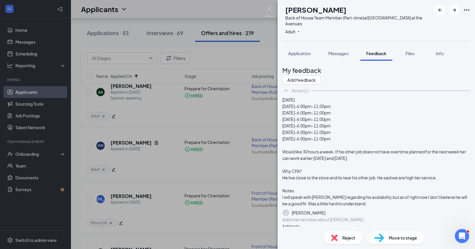
scroll to position [47, 0]
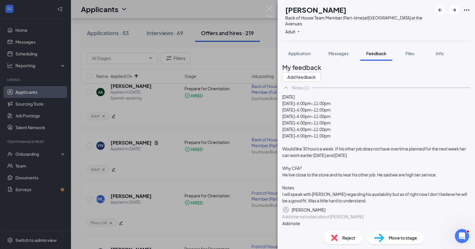
click at [324, 215] on div at bounding box center [376, 217] width 187 height 6
click at [300, 220] on button "Add note" at bounding box center [291, 223] width 18 height 7
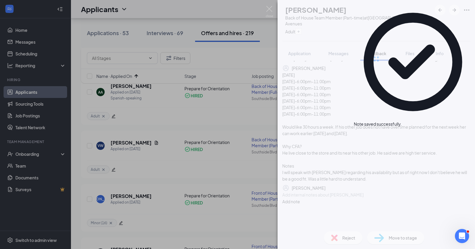
scroll to position [0, 0]
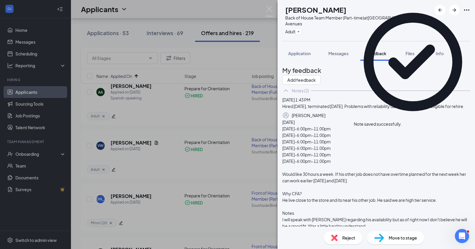
click at [342, 238] on span "Reject" at bounding box center [348, 238] width 13 height 7
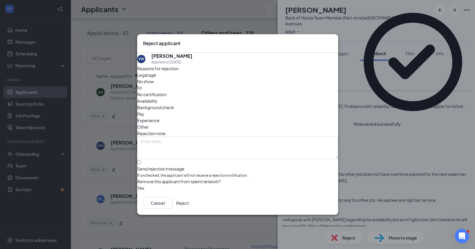
click at [322, 199] on div "Cancel Reject" at bounding box center [237, 203] width 201 height 24
click at [189, 205] on button "Reject" at bounding box center [182, 203] width 13 height 12
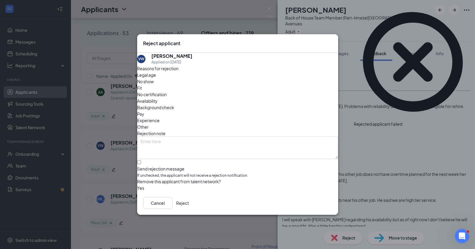
click at [189, 205] on button "Reject" at bounding box center [182, 203] width 13 height 12
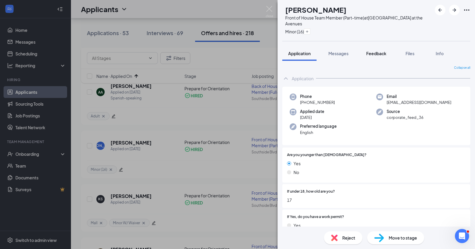
click at [379, 53] on span "Feedback" at bounding box center [376, 53] width 20 height 5
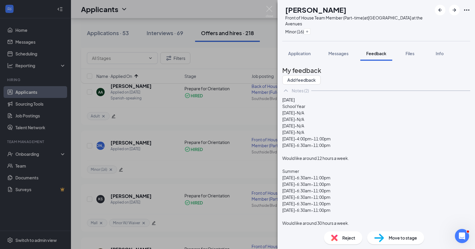
scroll to position [130, 0]
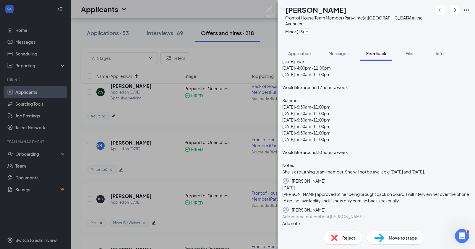
click at [324, 214] on div at bounding box center [376, 217] width 187 height 6
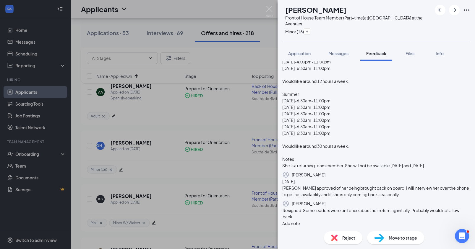
click at [300, 220] on button "Add note" at bounding box center [291, 223] width 18 height 7
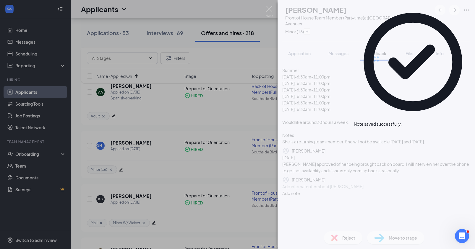
scroll to position [0, 0]
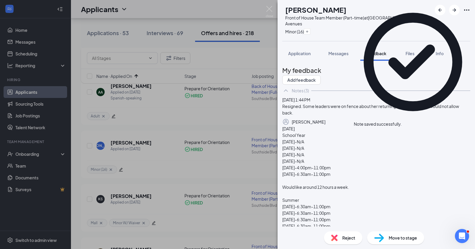
click at [336, 236] on img at bounding box center [334, 238] width 7 height 7
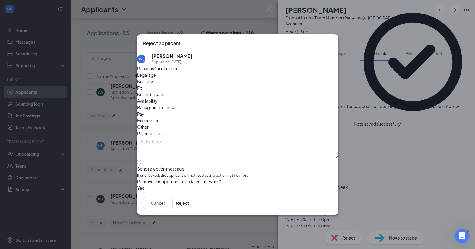
click at [189, 209] on button "Reject" at bounding box center [182, 203] width 13 height 12
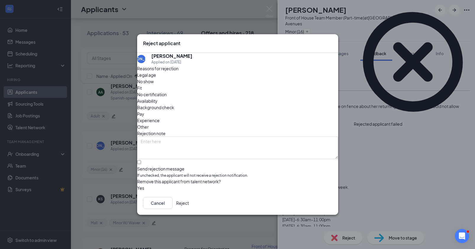
click at [189, 207] on button "Reject" at bounding box center [182, 203] width 13 height 12
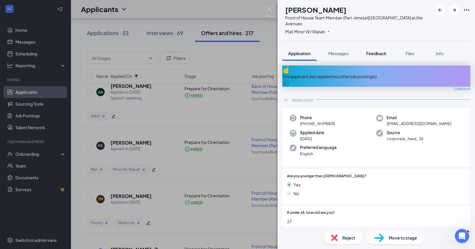
click at [380, 56] on button "Feedback" at bounding box center [376, 53] width 32 height 15
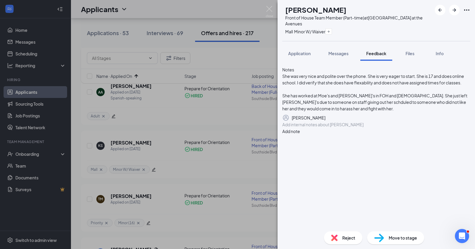
scroll to position [391, 0]
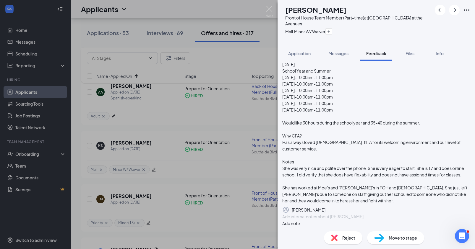
click at [335, 216] on div at bounding box center [376, 217] width 187 height 6
click at [300, 220] on button "Add note" at bounding box center [291, 223] width 18 height 7
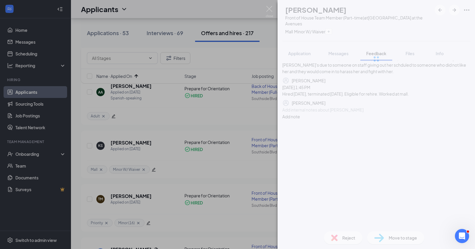
scroll to position [0, 0]
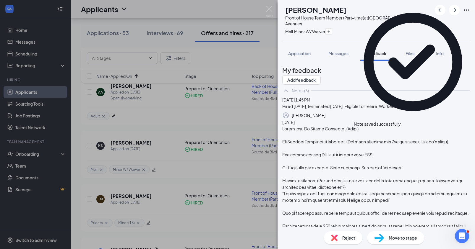
click at [347, 237] on span "Reject" at bounding box center [348, 238] width 13 height 7
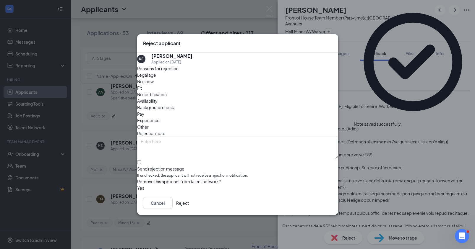
click at [189, 204] on button "Reject" at bounding box center [182, 203] width 13 height 12
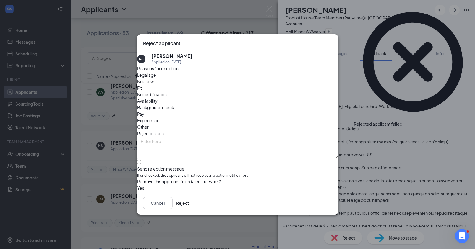
click at [189, 204] on button "Reject" at bounding box center [182, 203] width 13 height 12
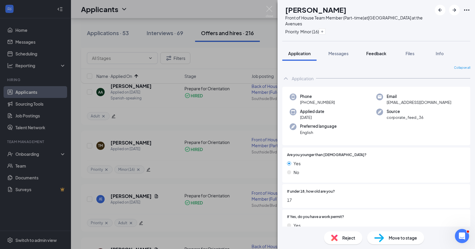
click at [377, 54] on span "Feedback" at bounding box center [376, 53] width 20 height 5
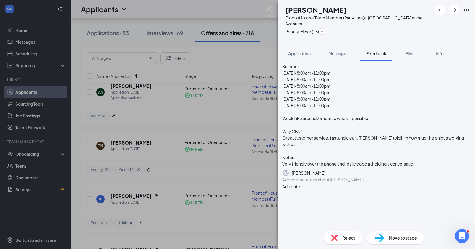
scroll to position [108, 0]
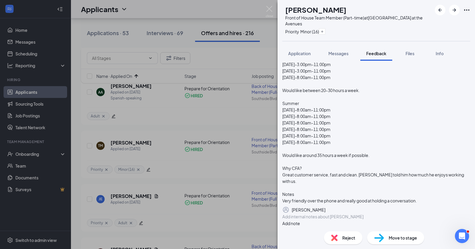
click at [327, 218] on div at bounding box center [376, 217] width 187 height 6
click at [291, 217] on div "Hired [DATE], terminated [DATE]. I recall issues. Would need to discuss if he e…" at bounding box center [376, 220] width 188 height 13
click at [294, 217] on span "Hired [DATE], terminated [DATE]. I recall issues. Would need to discuss if he e…" at bounding box center [373, 216] width 181 height 5
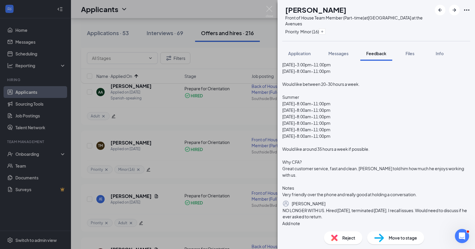
click at [300, 220] on button "Add note" at bounding box center [291, 223] width 18 height 7
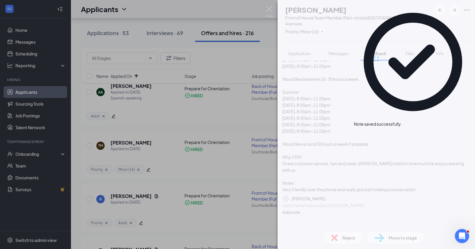
scroll to position [0, 0]
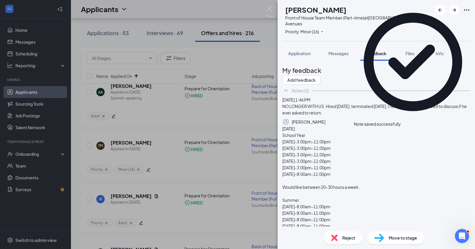
click at [337, 235] on img at bounding box center [334, 238] width 7 height 7
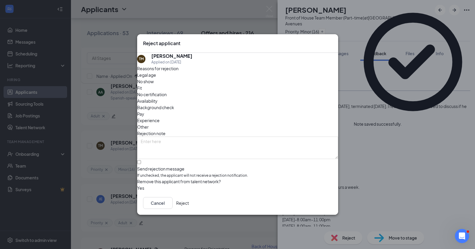
click at [189, 204] on button "Reject" at bounding box center [182, 203] width 13 height 12
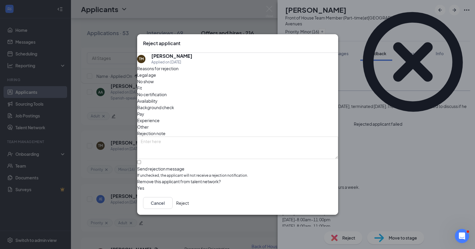
click at [189, 204] on button "Reject" at bounding box center [182, 203] width 13 height 12
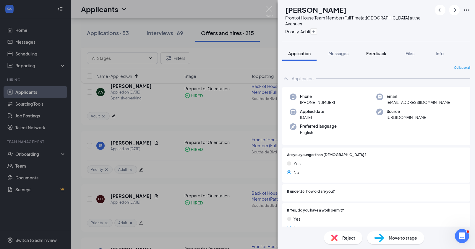
click at [379, 53] on span "Feedback" at bounding box center [376, 53] width 20 height 5
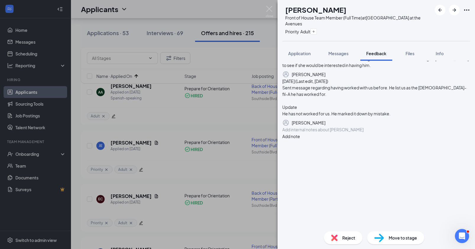
scroll to position [309, 0]
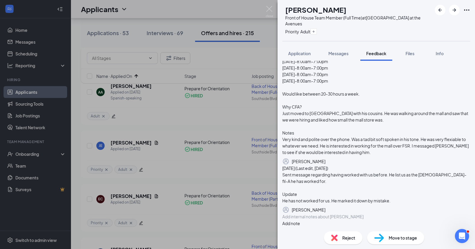
click at [335, 214] on div at bounding box center [376, 217] width 187 height 6
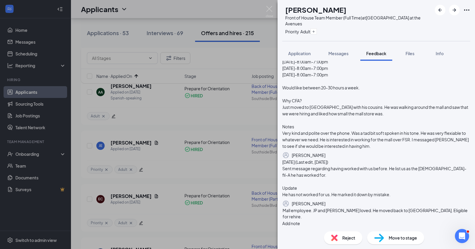
click at [295, 214] on span "Mall employee. JP and [PERSON_NAME] loved. He moved back to [GEOGRAPHIC_DATA]. …" at bounding box center [376, 214] width 186 height 12
click at [300, 220] on button "Add note" at bounding box center [291, 223] width 18 height 7
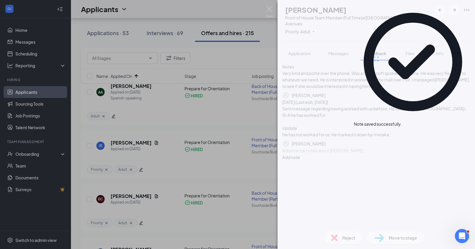
scroll to position [0, 0]
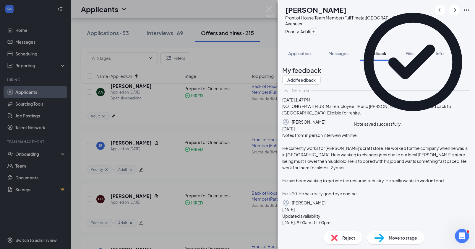
click at [354, 239] on span "Reject" at bounding box center [348, 238] width 13 height 7
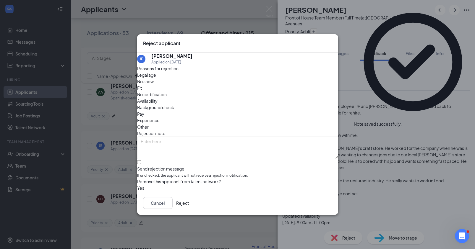
click at [189, 207] on button "Reject" at bounding box center [182, 203] width 13 height 12
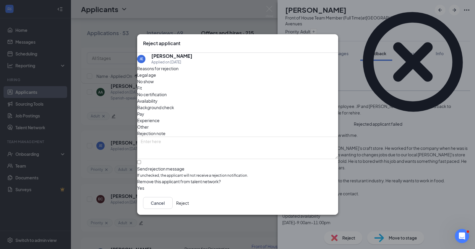
click at [189, 205] on button "Reject" at bounding box center [182, 203] width 13 height 12
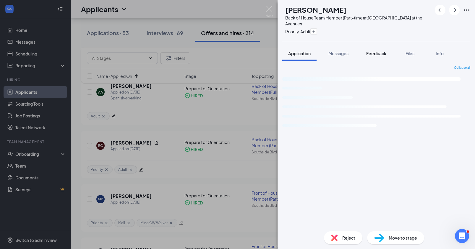
click at [372, 53] on span "Feedback" at bounding box center [376, 53] width 20 height 5
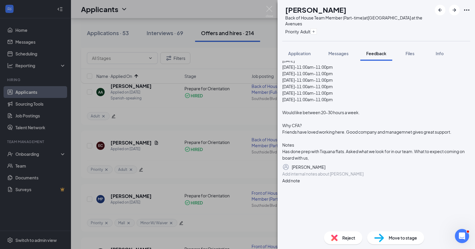
scroll to position [47, 0]
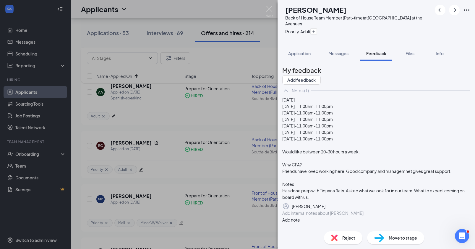
click at [336, 223] on div "Add internal notes about [PERSON_NAME] Add note" at bounding box center [376, 216] width 188 height 13
click at [329, 215] on div at bounding box center [376, 213] width 187 height 6
click at [306, 215] on div "Left o" at bounding box center [376, 213] width 187 height 6
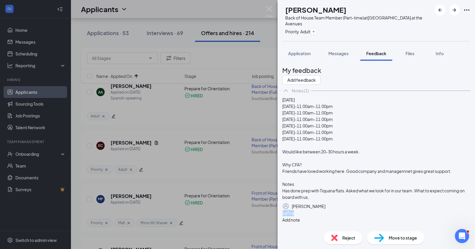
click at [306, 215] on div "Left o" at bounding box center [376, 213] width 187 height 6
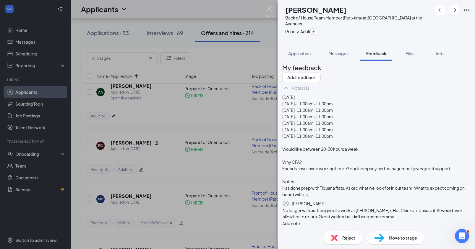
click at [300, 220] on button "Add note" at bounding box center [291, 223] width 18 height 7
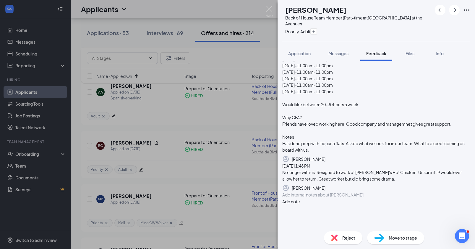
scroll to position [0, 0]
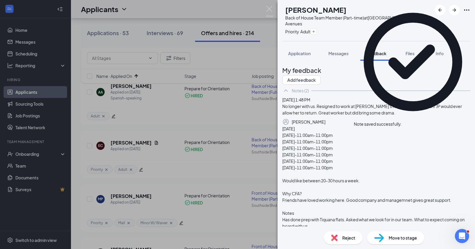
click at [330, 236] on div "Reject" at bounding box center [343, 238] width 38 height 13
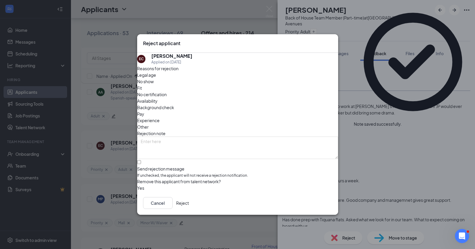
click at [313, 195] on div "Cancel Reject" at bounding box center [237, 203] width 201 height 24
click at [189, 204] on button "Reject" at bounding box center [182, 203] width 13 height 12
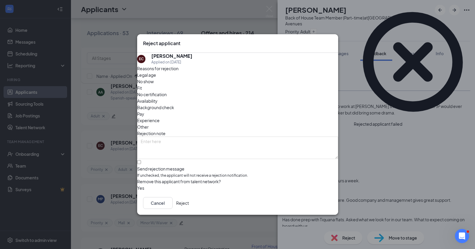
click at [189, 205] on button "Reject" at bounding box center [182, 203] width 13 height 12
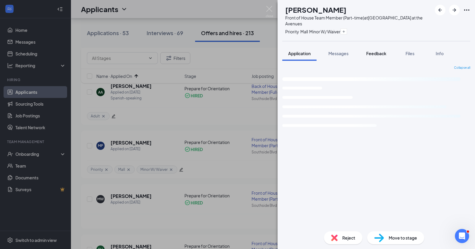
click at [376, 51] on span "Feedback" at bounding box center [376, 53] width 20 height 5
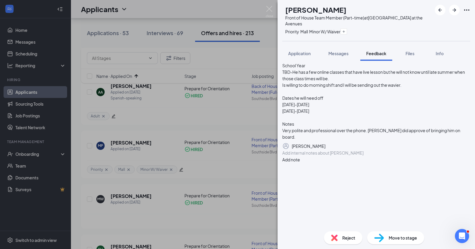
scroll to position [201, 0]
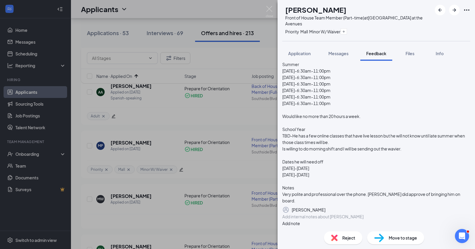
click at [332, 216] on div at bounding box center [376, 217] width 187 height 6
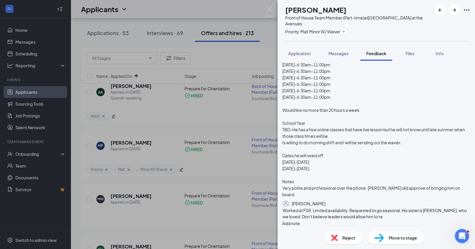
scroll to position [204, 0]
click at [300, 220] on button "Add note" at bounding box center [291, 223] width 18 height 7
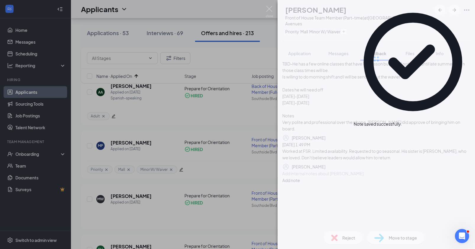
scroll to position [0, 0]
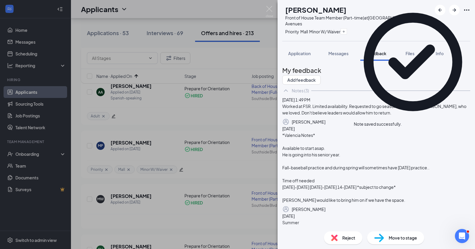
click at [345, 236] on span "Reject" at bounding box center [348, 238] width 13 height 7
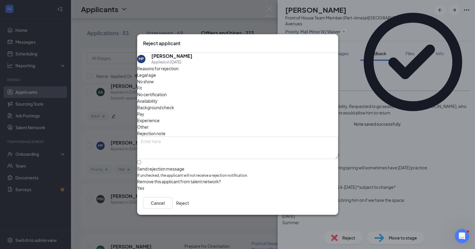
click at [189, 202] on button "Reject" at bounding box center [182, 203] width 13 height 12
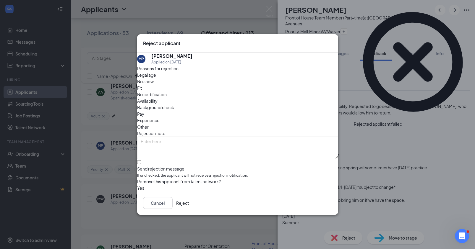
click at [189, 203] on button "Reject" at bounding box center [182, 203] width 13 height 12
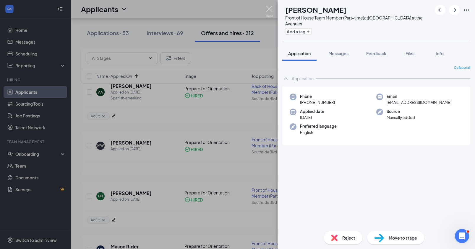
click at [267, 10] on img at bounding box center [269, 12] width 7 height 12
